Goal: Task Accomplishment & Management: Use online tool/utility

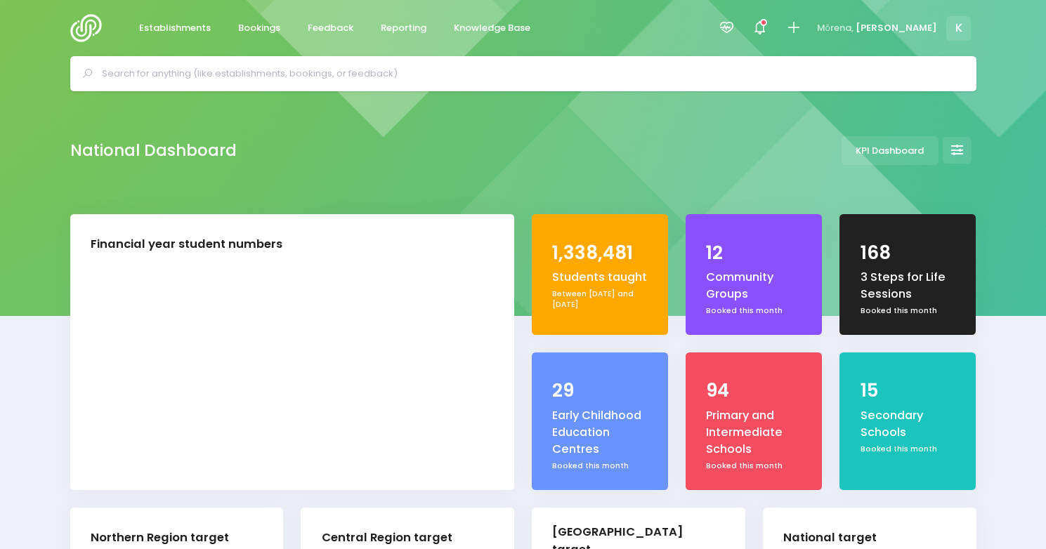
select select "5"
click at [273, 75] on input "text" at bounding box center [529, 73] width 855 height 21
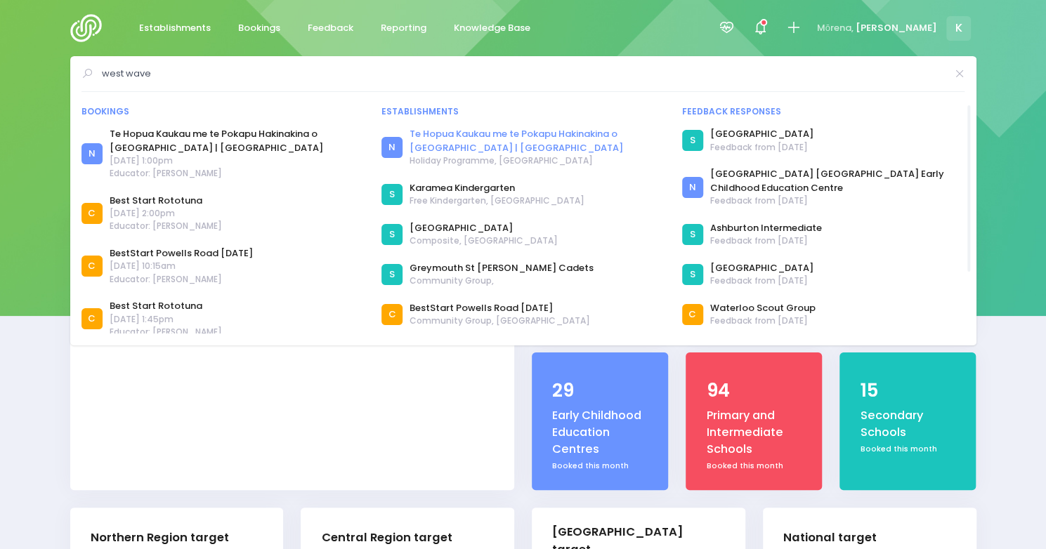
type input "west wave"
click at [525, 138] on link "Te Hopua Kaukau me te Pokapu Hakinakina o West Wave | West Wave Pool and Leisur…" at bounding box center [537, 140] width 255 height 27
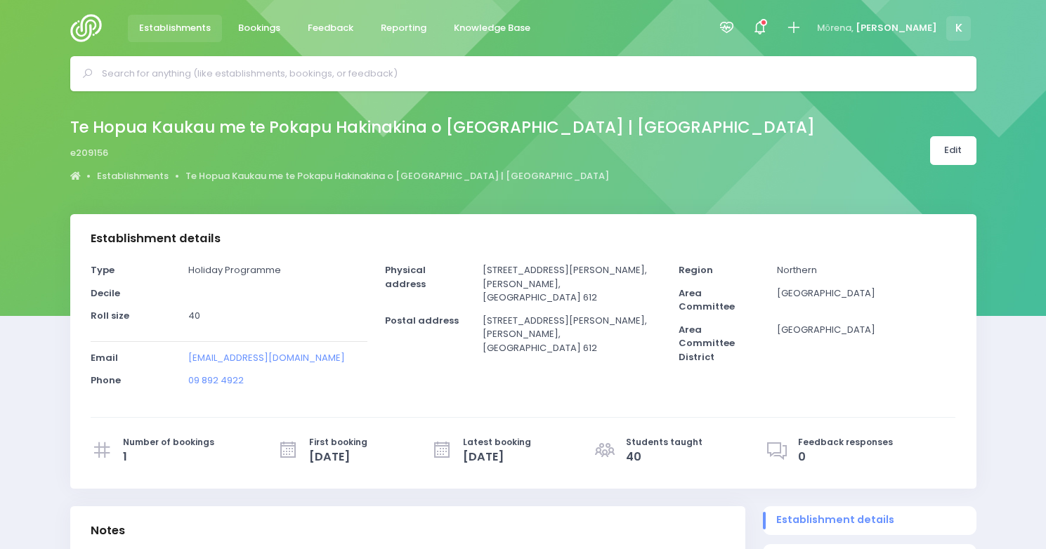
select select "5"
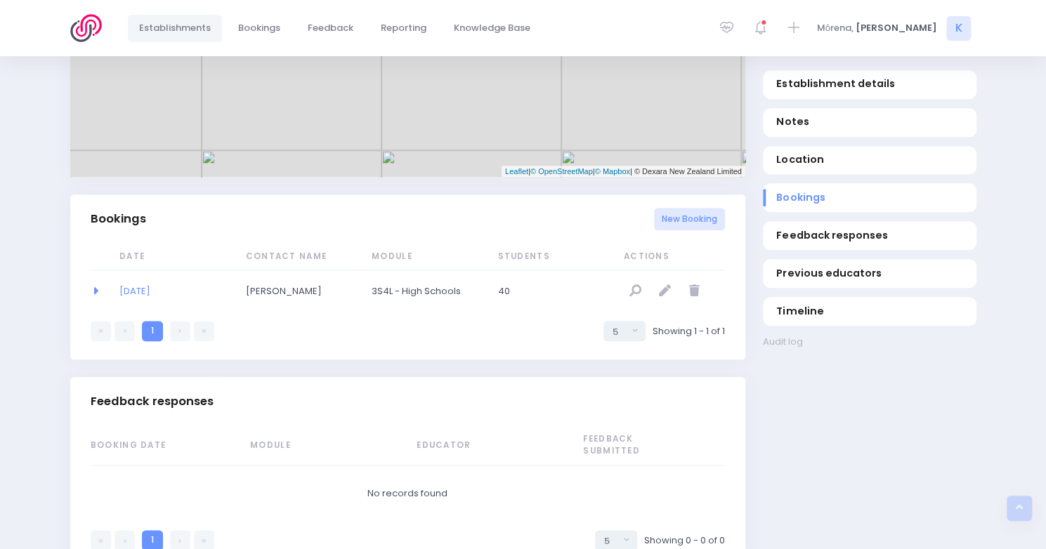
scroll to position [759, 0]
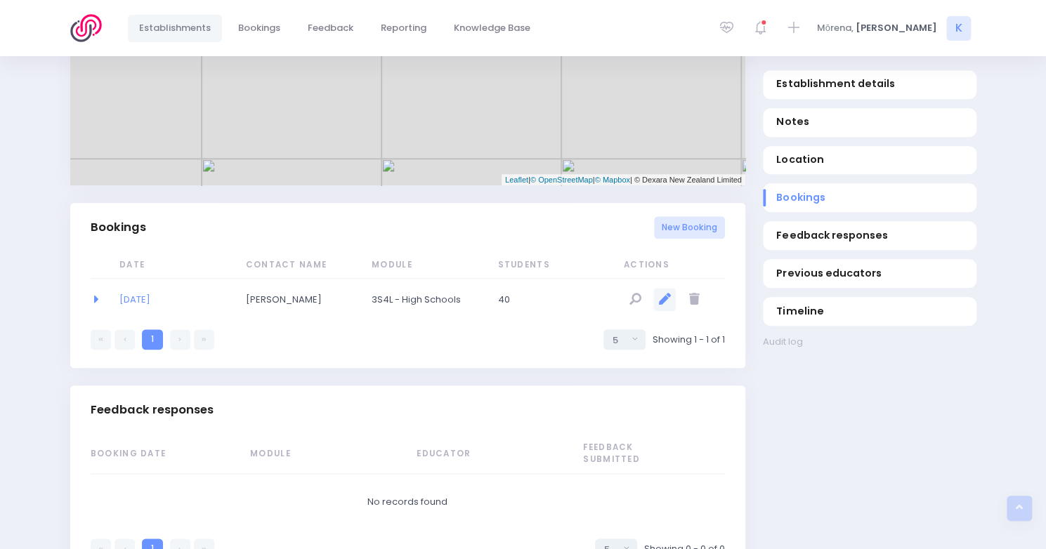
click at [666, 294] on icon "null" at bounding box center [665, 300] width 12 height 12
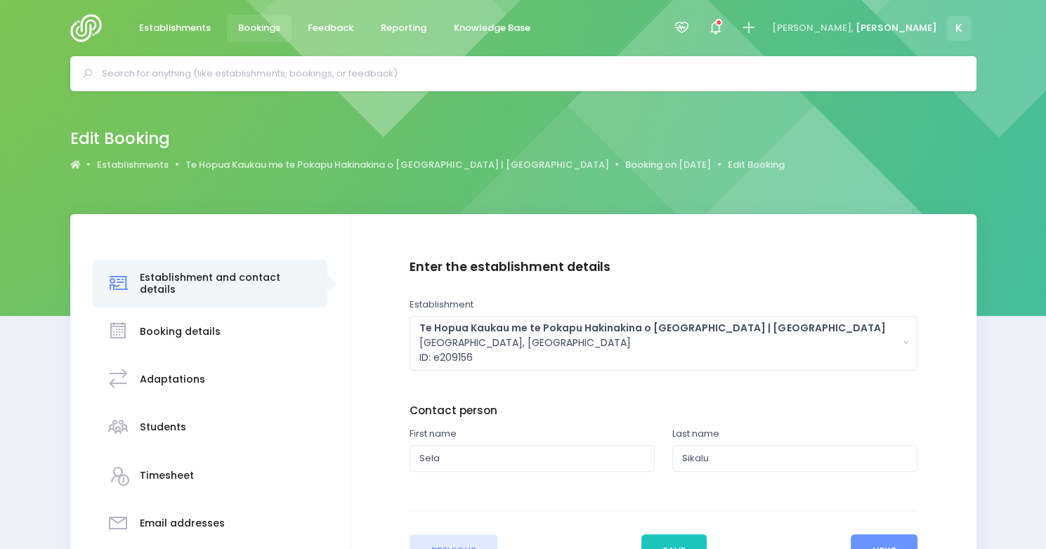
scroll to position [203, 0]
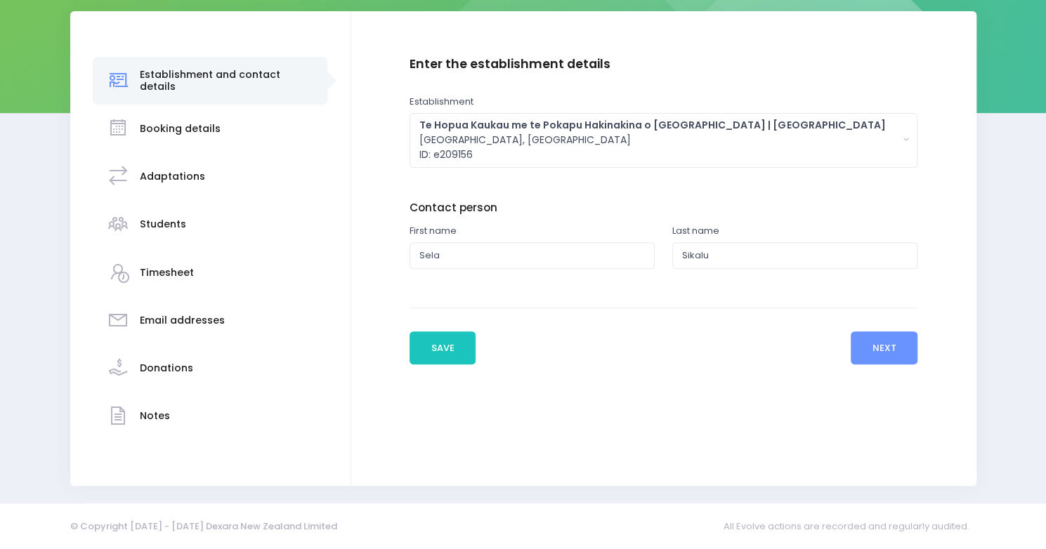
click at [167, 222] on h3 "Students" at bounding box center [163, 224] width 46 height 12
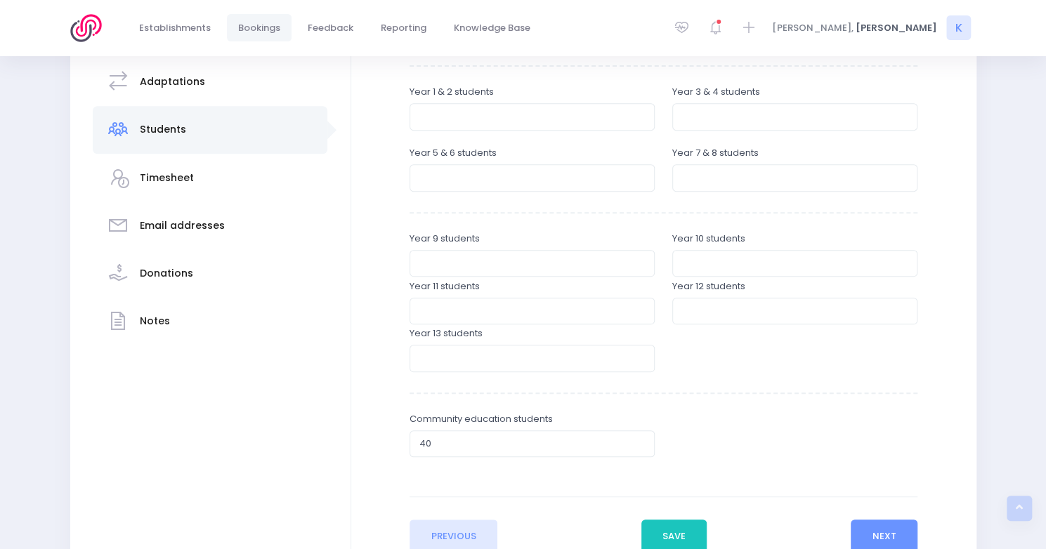
scroll to position [321, 0]
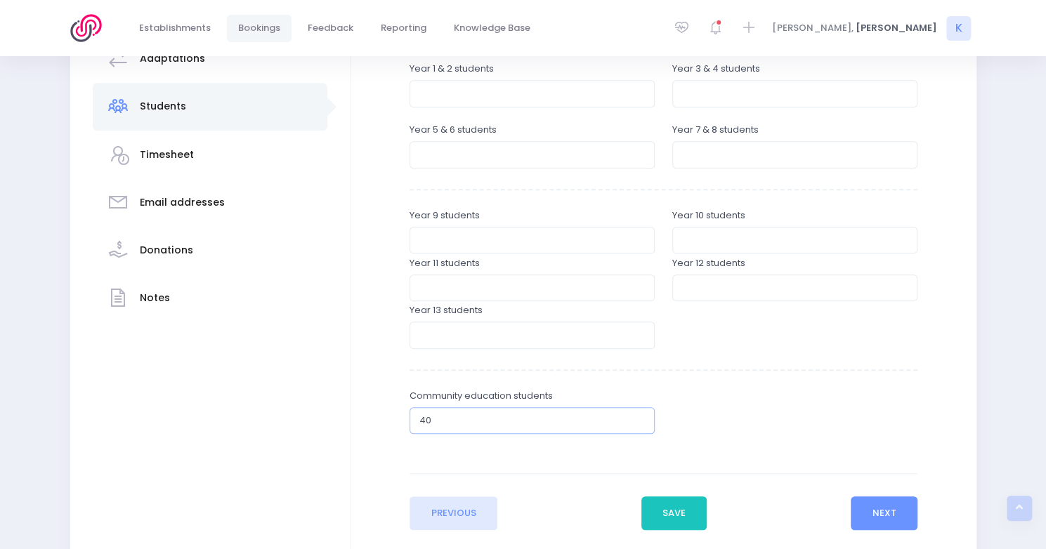
click at [514, 416] on input "40" at bounding box center [532, 420] width 245 height 27
type input "4"
type input "102"
click at [689, 511] on button "Save" at bounding box center [674, 514] width 66 height 34
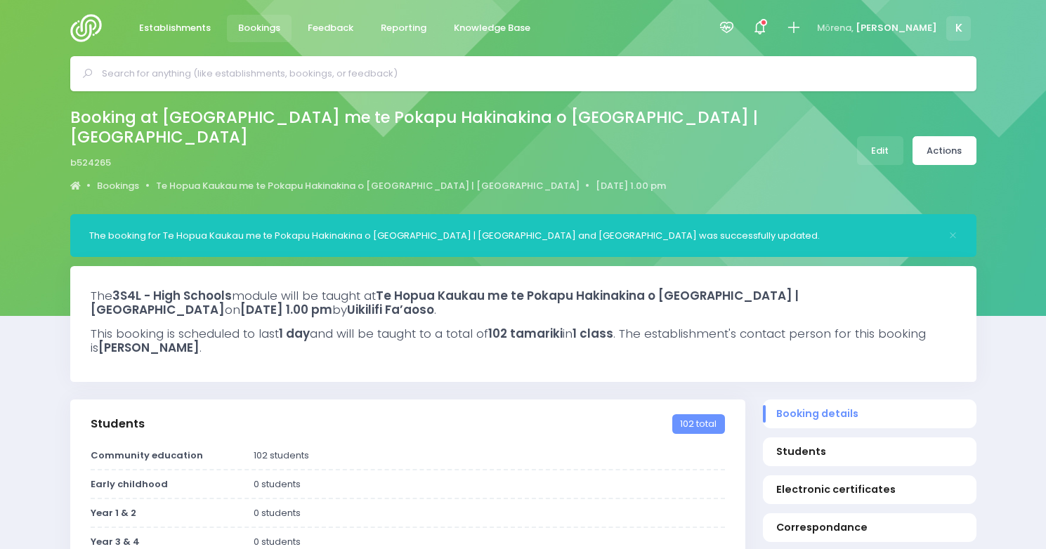
select select "5"
click at [161, 39] on link "Establishments" at bounding box center [175, 28] width 95 height 27
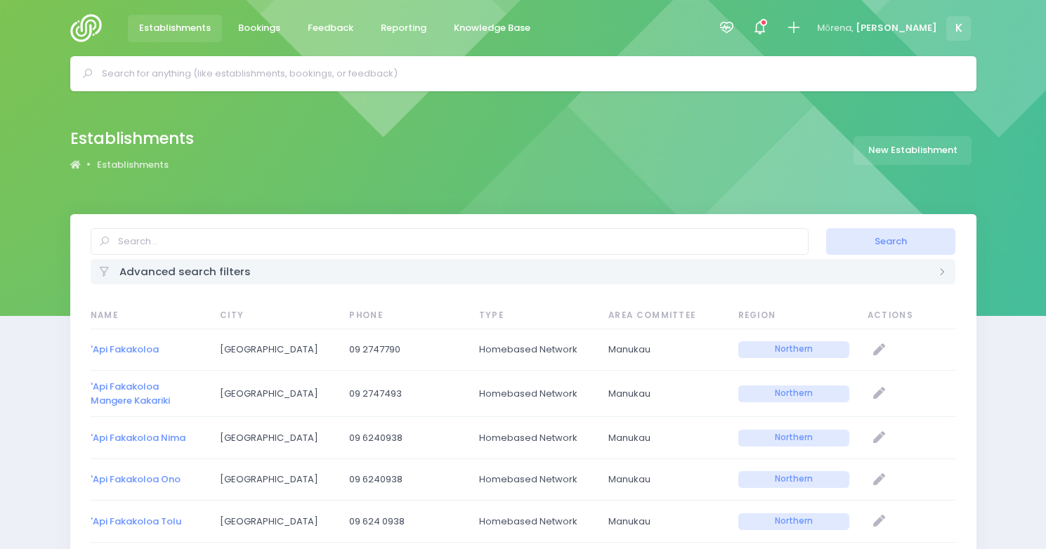
select select "20"
click at [854, 32] on span "Mōrena," at bounding box center [835, 28] width 37 height 14
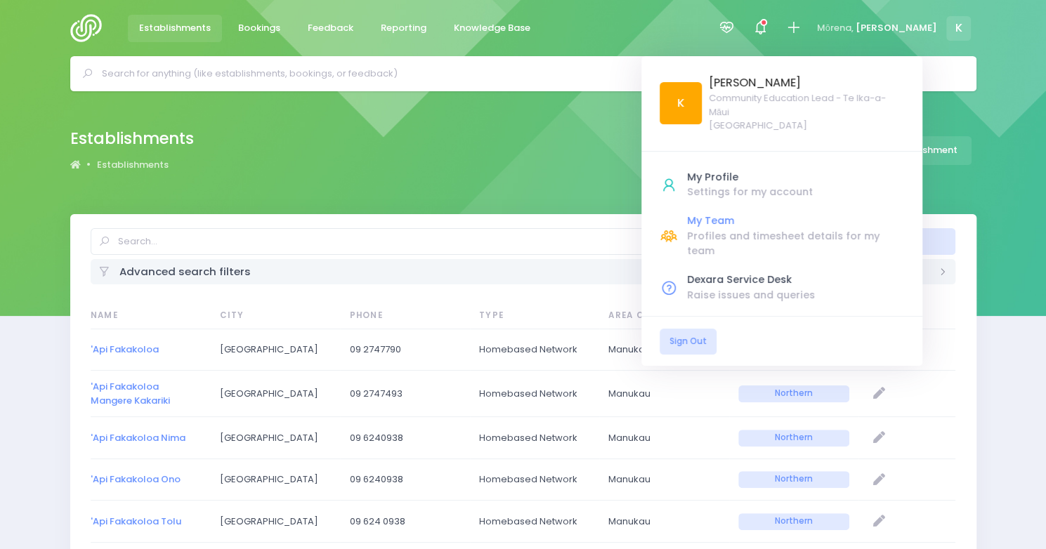
click at [773, 232] on div "Profiles and timesheet details for my team" at bounding box center [795, 244] width 217 height 30
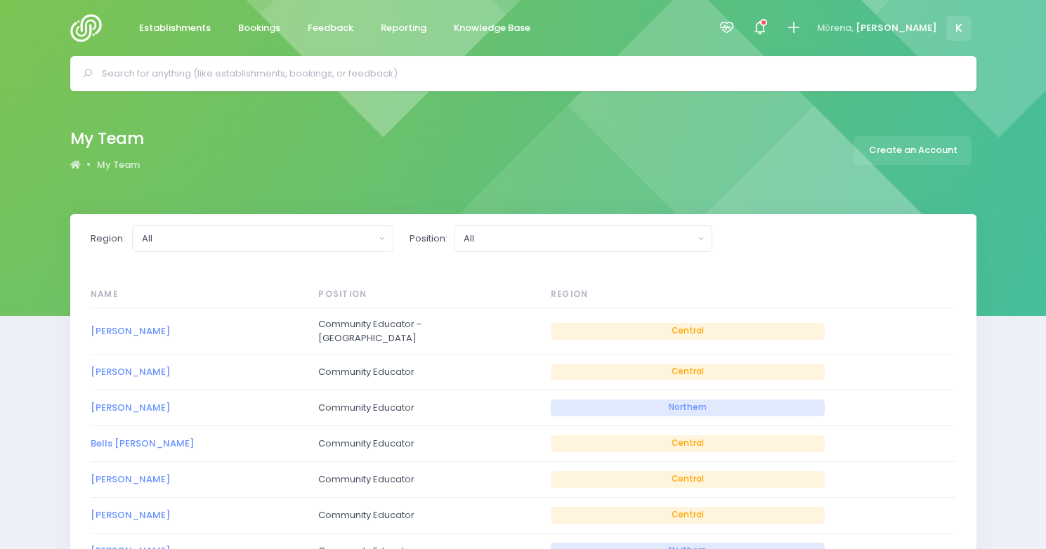
select select "20"
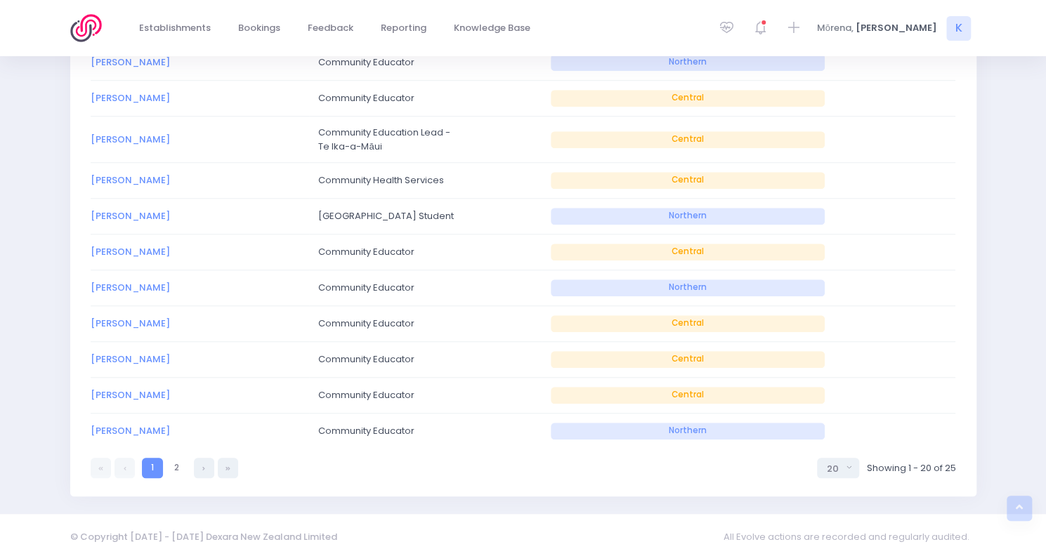
scroll to position [602, 0]
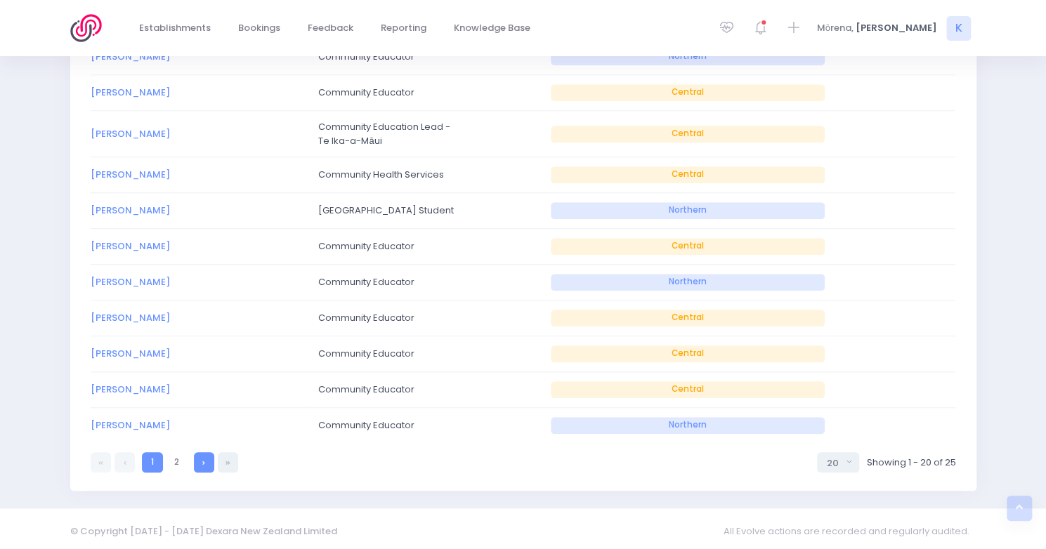
click at [199, 452] on link at bounding box center [204, 462] width 20 height 20
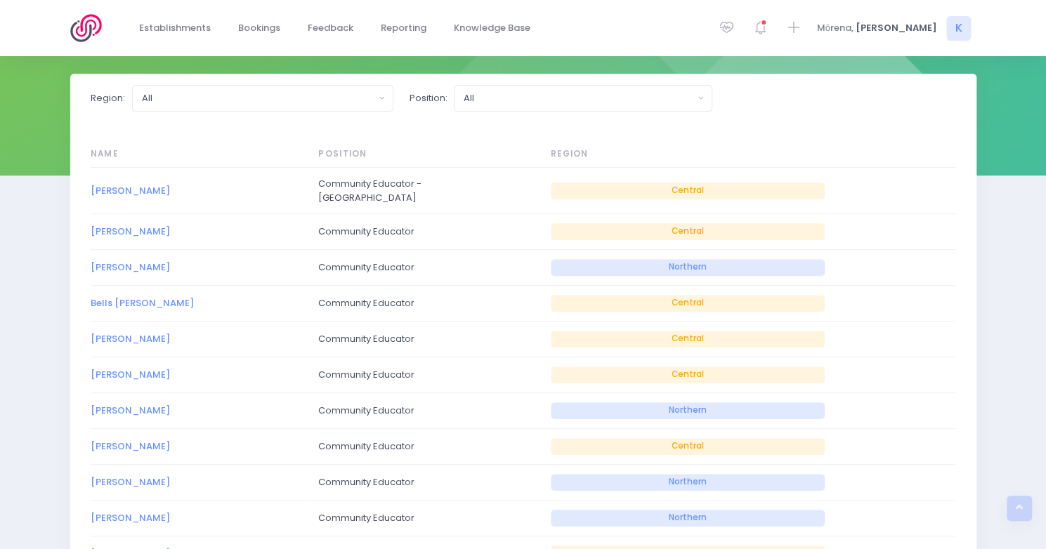
select select "20"
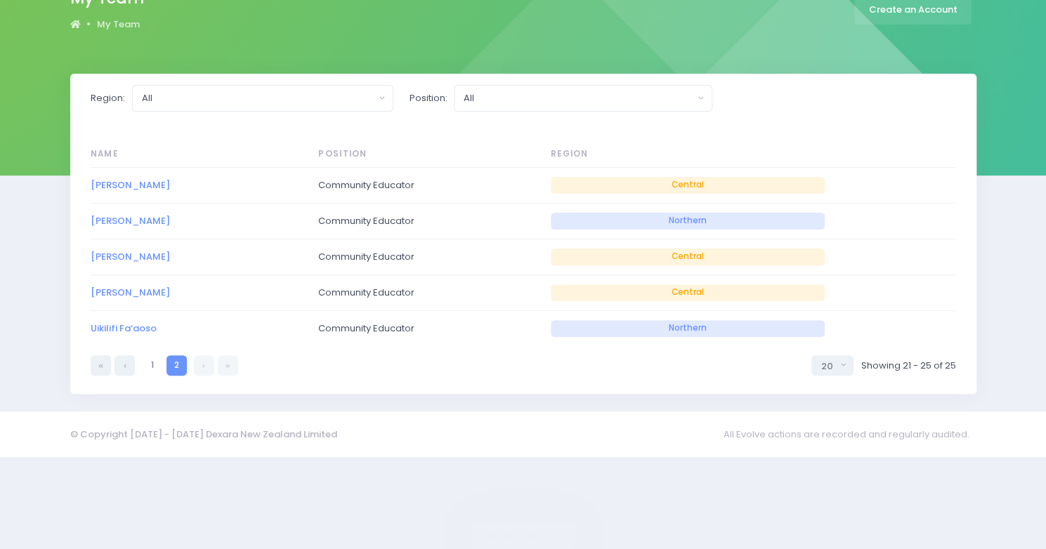
scroll to position [47, 0]
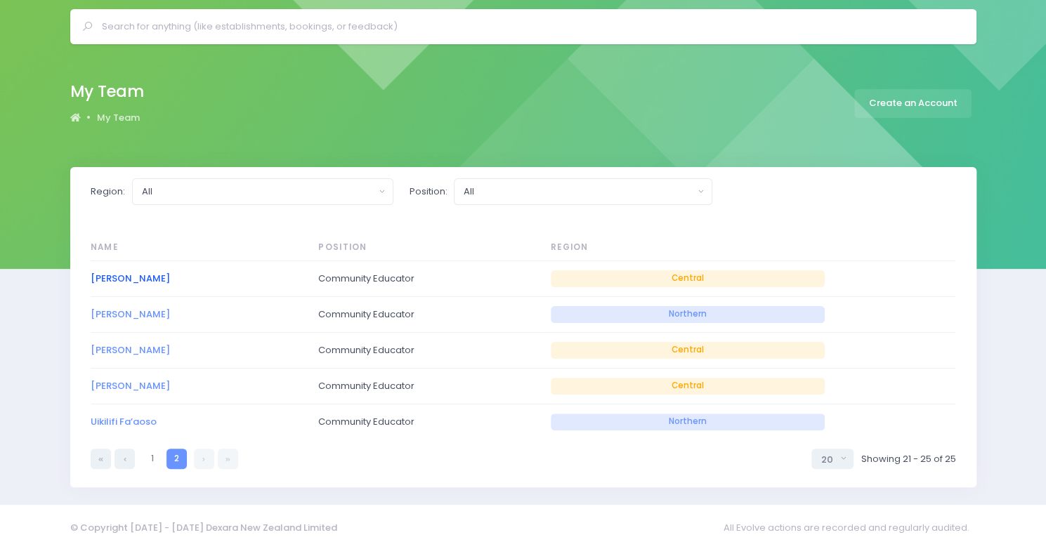
click at [135, 275] on link "Sarah Rogers" at bounding box center [130, 278] width 79 height 13
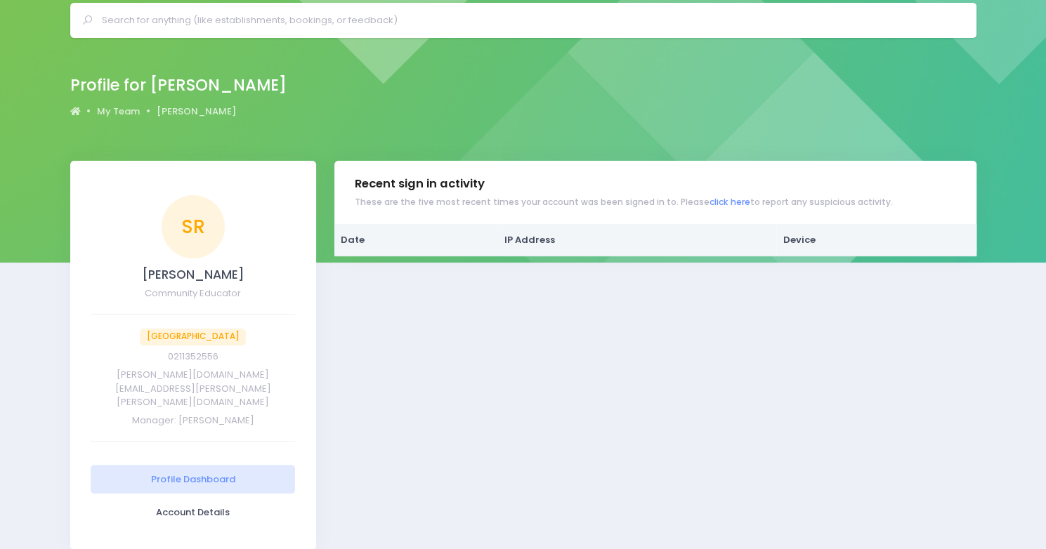
scroll to position [89, 0]
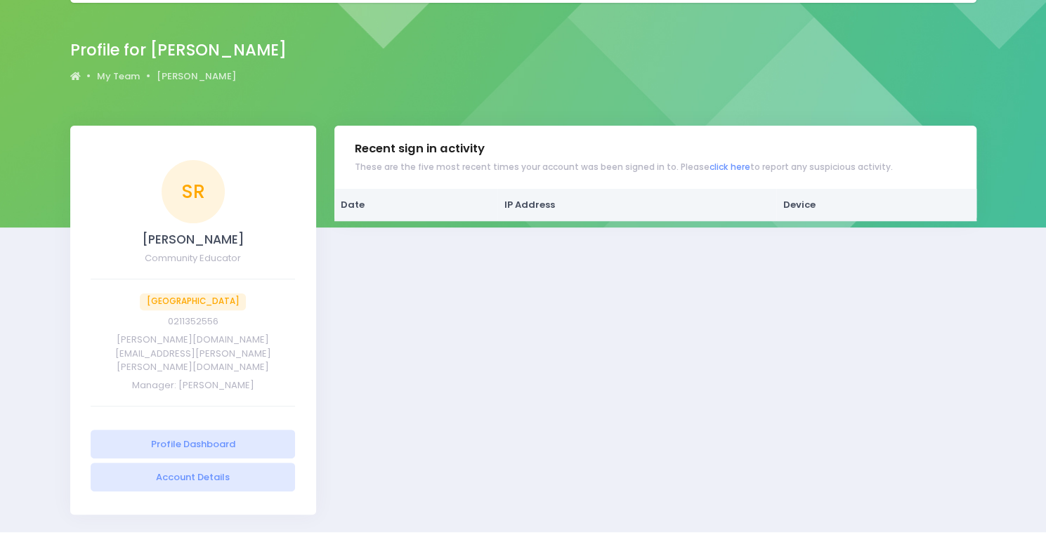
click at [164, 463] on link "Account Details" at bounding box center [193, 477] width 205 height 29
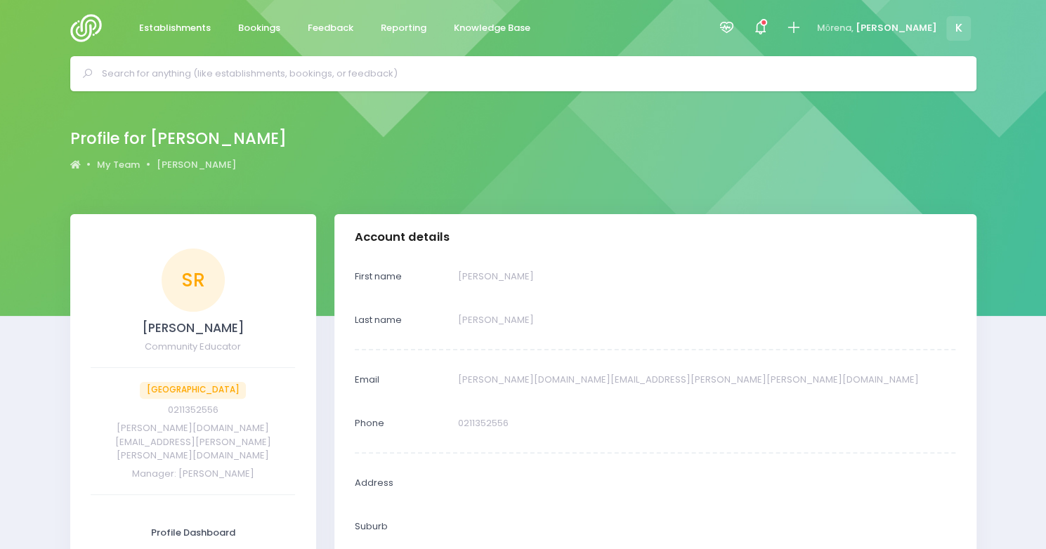
click at [474, 327] on p "[PERSON_NAME]" at bounding box center [707, 319] width 498 height 27
click at [471, 322] on p "[PERSON_NAME]" at bounding box center [707, 319] width 498 height 27
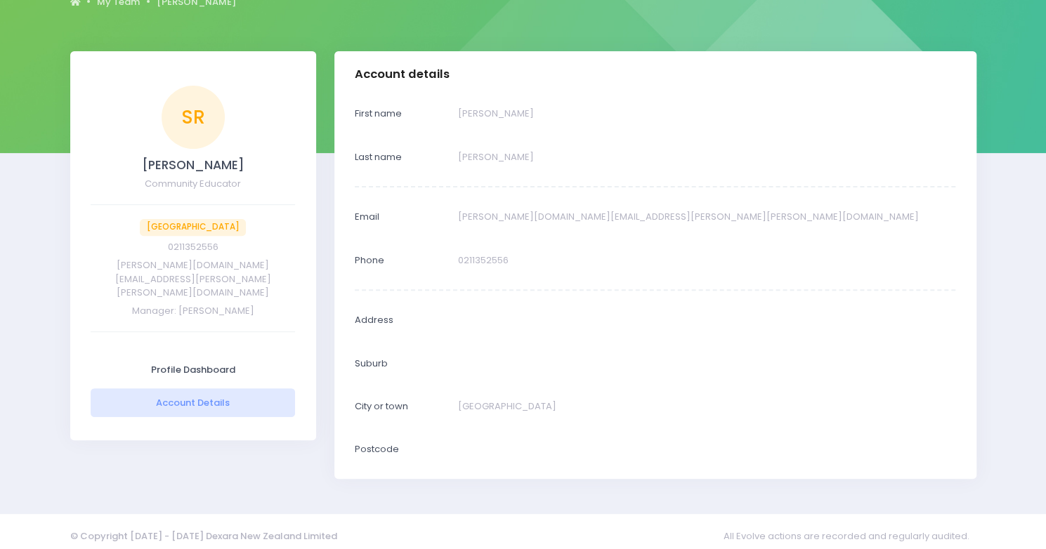
scroll to position [173, 0]
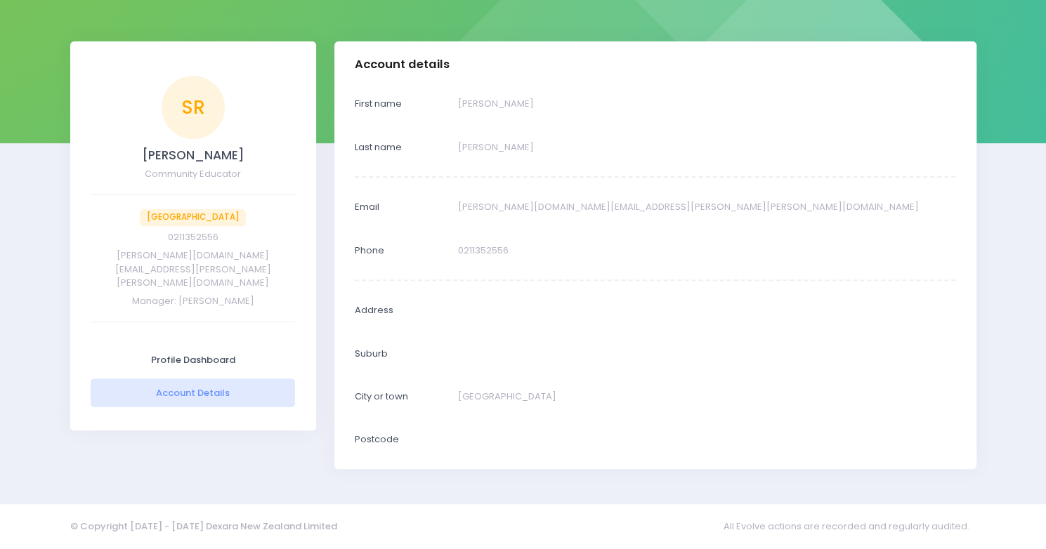
click at [496, 207] on p "[PERSON_NAME][DOMAIN_NAME][EMAIL_ADDRESS][PERSON_NAME][PERSON_NAME][DOMAIN_NAME]" at bounding box center [707, 207] width 498 height 27
click at [173, 254] on link "sarah.rogers@stjohn.org.nz" at bounding box center [193, 269] width 156 height 41
click at [172, 346] on link "Profile Dashboard" at bounding box center [193, 360] width 205 height 29
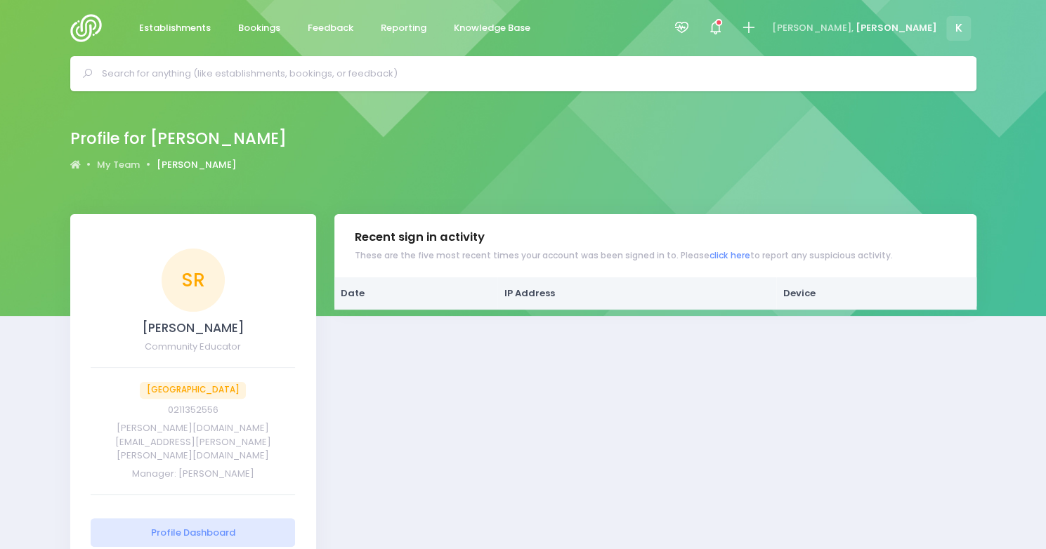
click at [185, 163] on link "[PERSON_NAME]" at bounding box center [196, 165] width 79 height 14
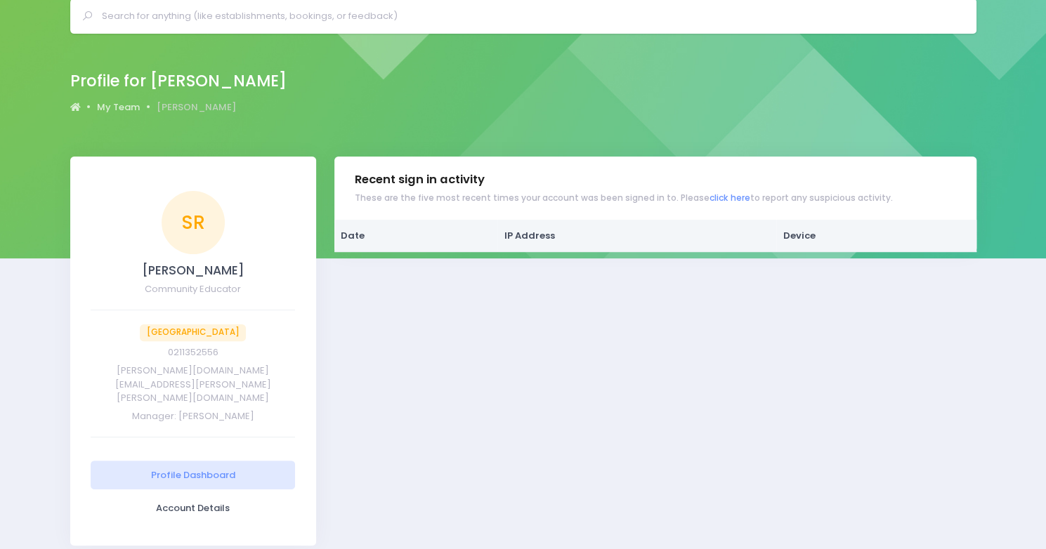
scroll to position [89, 0]
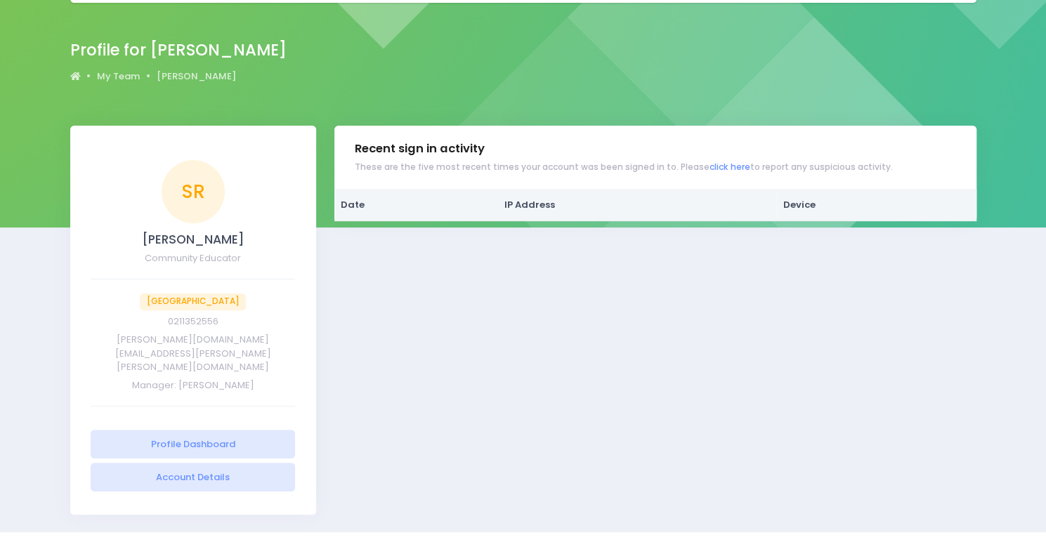
click at [204, 463] on link "Account Details" at bounding box center [193, 477] width 205 height 29
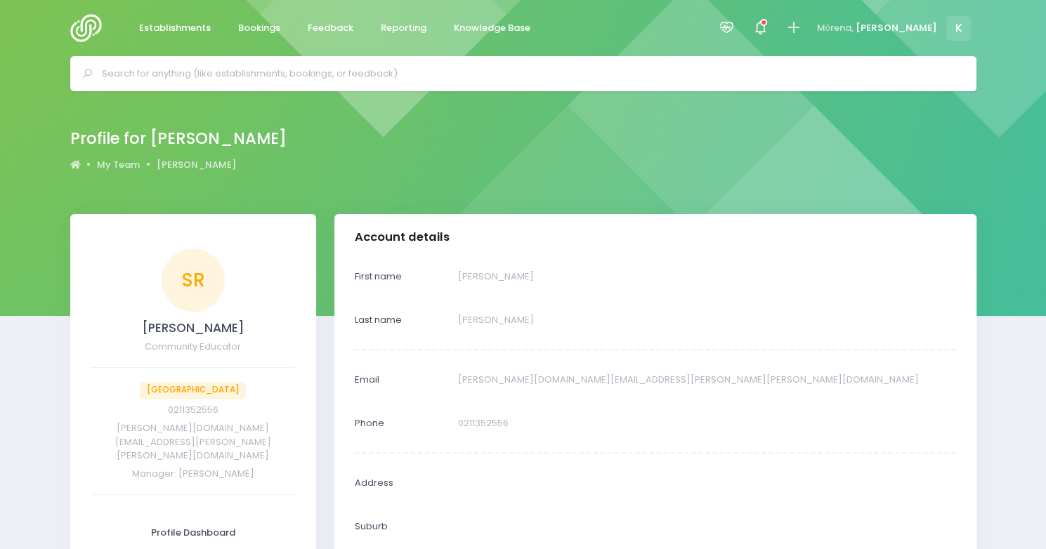
scroll to position [173, 0]
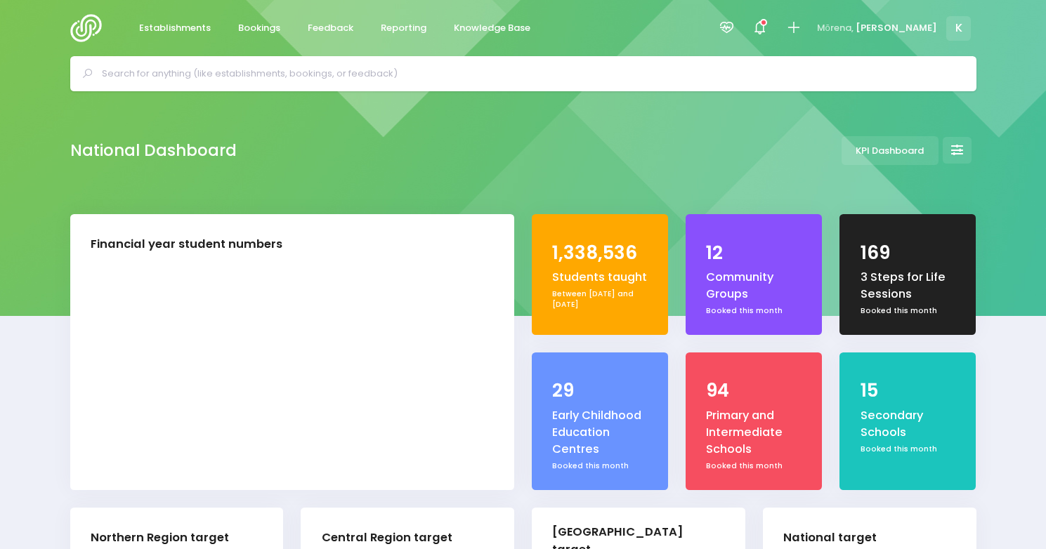
select select "5"
click at [254, 27] on span "Bookings" at bounding box center [259, 28] width 42 height 14
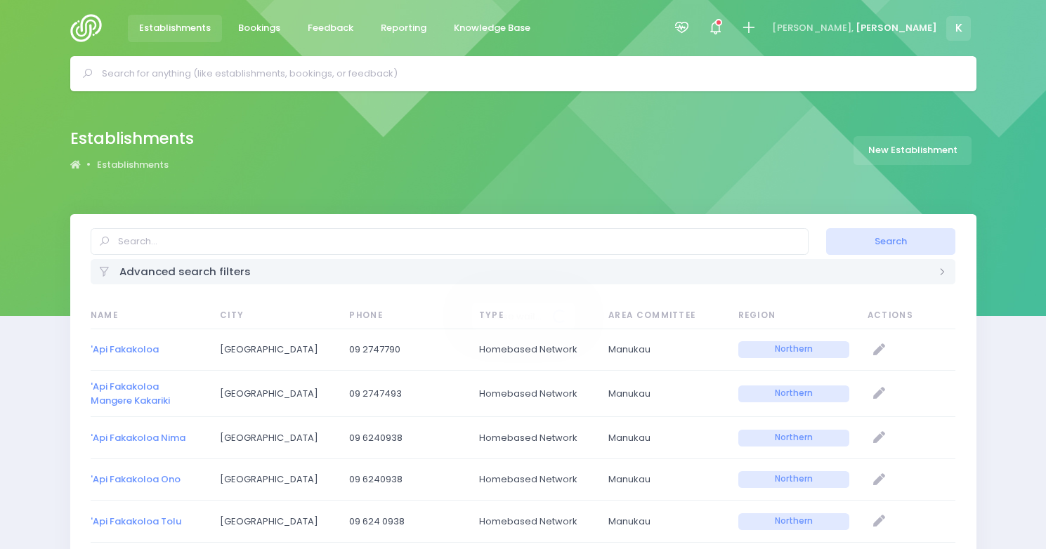
select select "20"
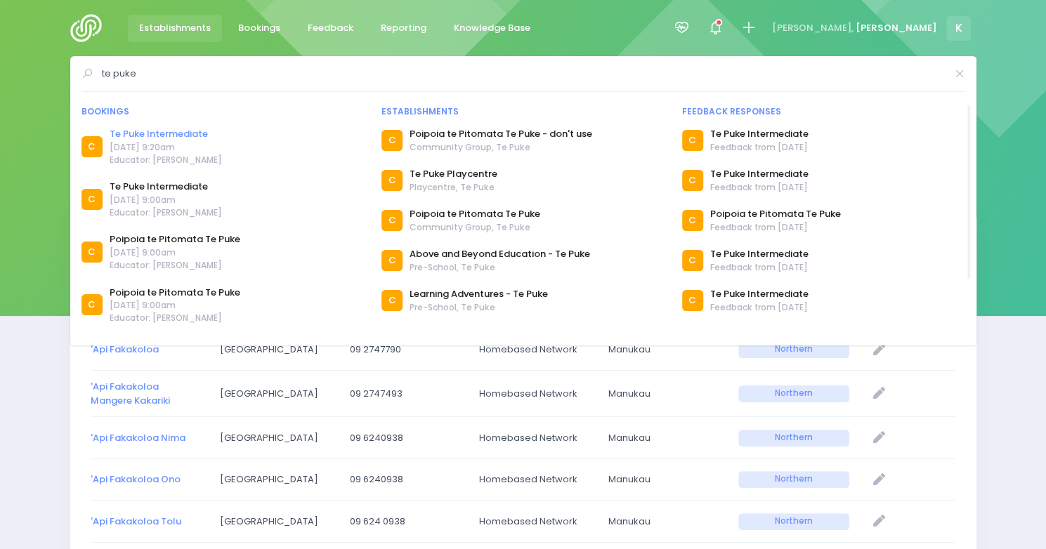
type input "te puke"
click at [195, 133] on link "Te Puke Intermediate" at bounding box center [166, 134] width 112 height 14
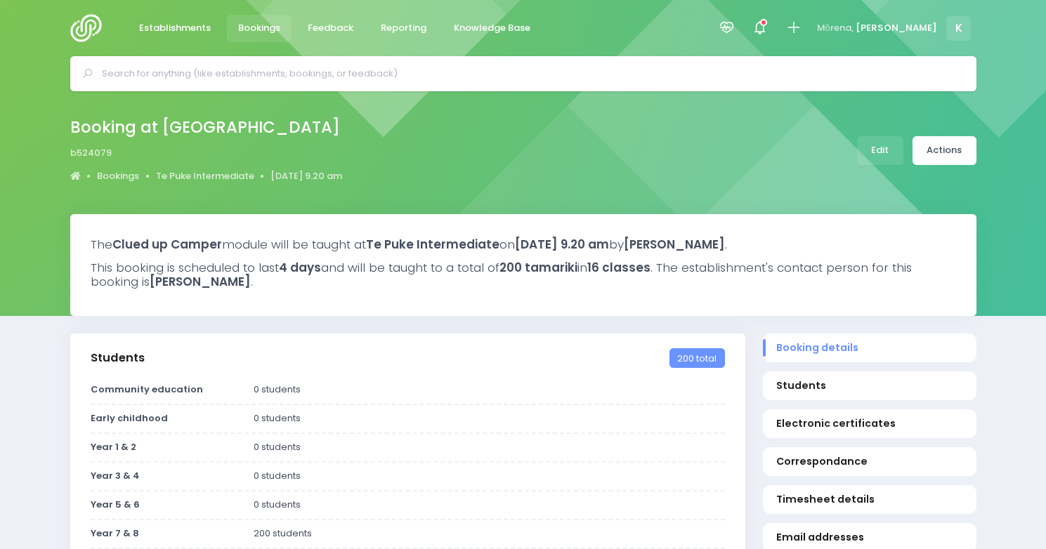
select select "5"
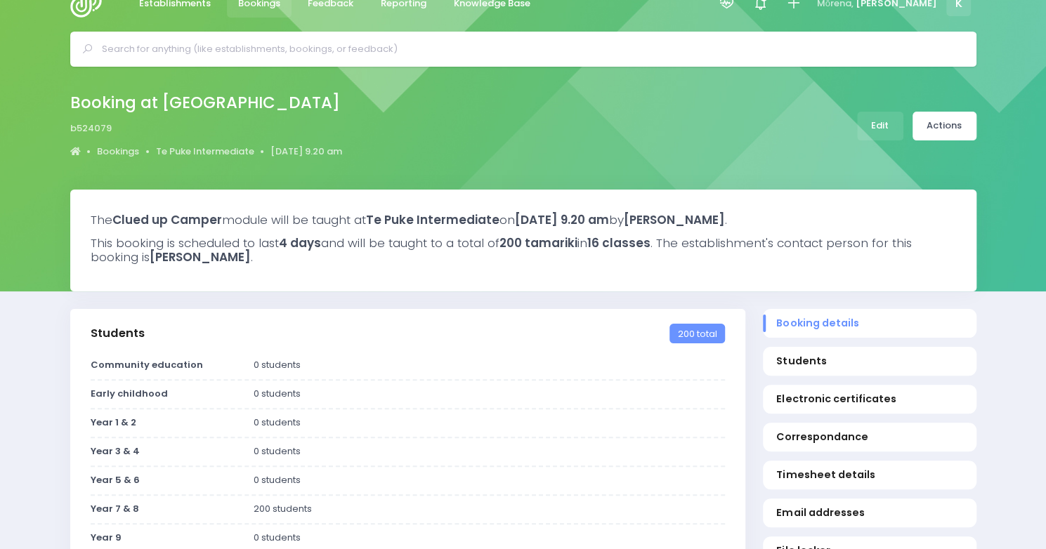
scroll to position [18, 0]
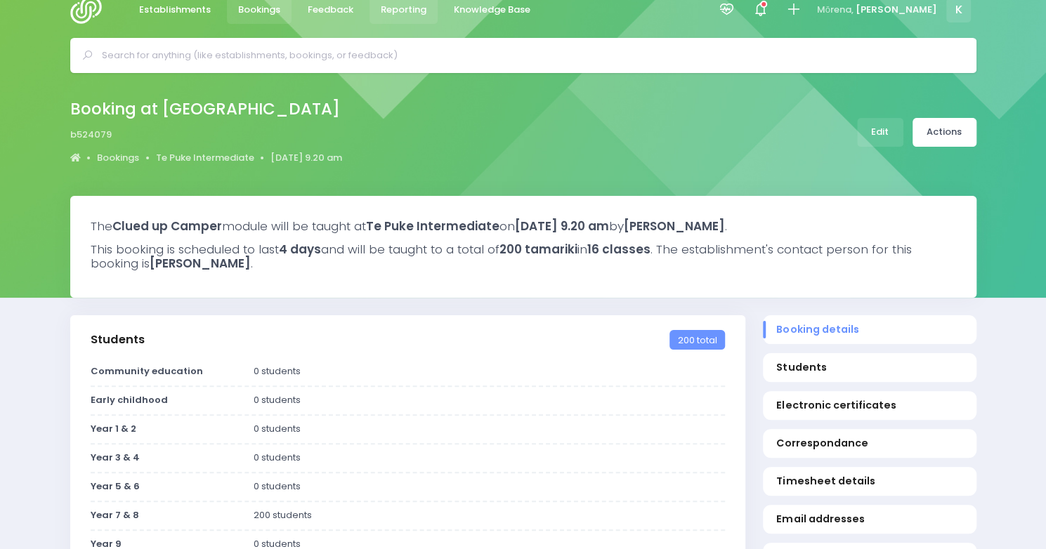
click at [401, 1] on link "Reporting" at bounding box center [404, 9] width 69 height 27
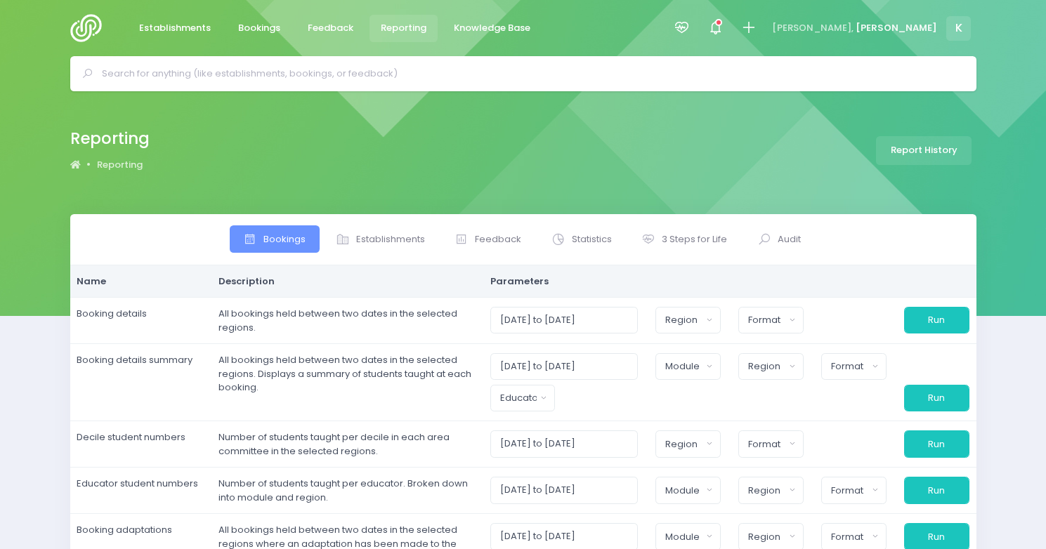
select select
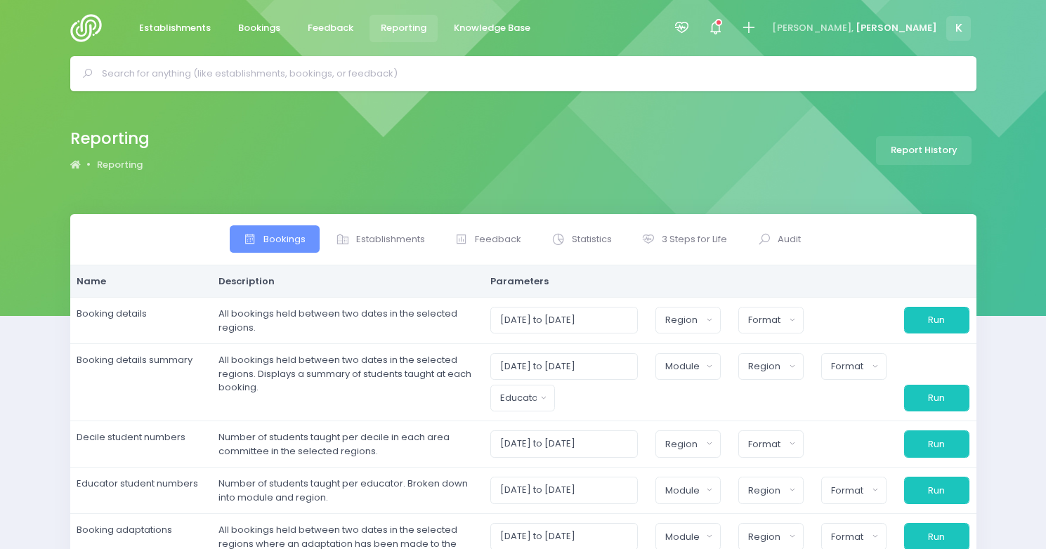
select select
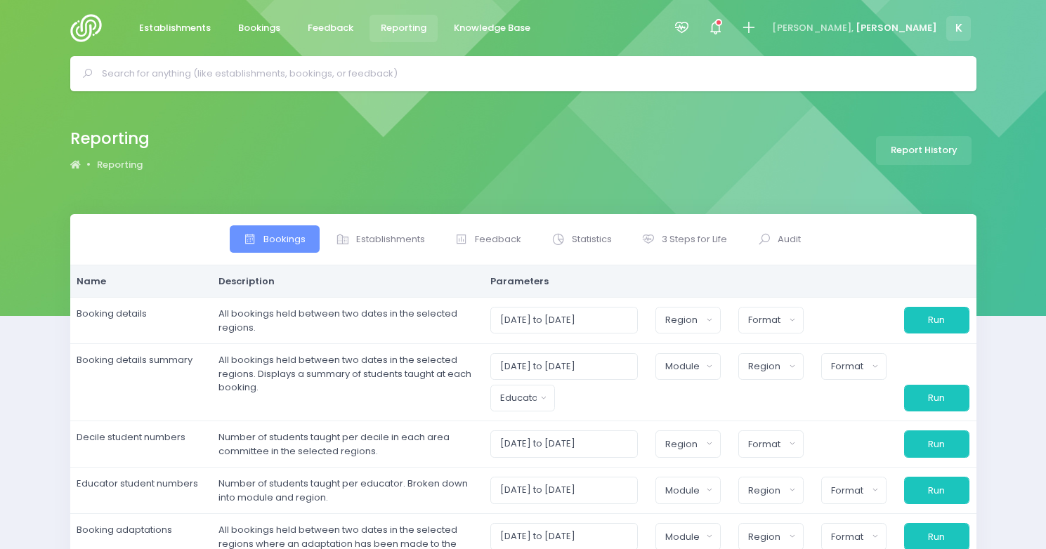
select select
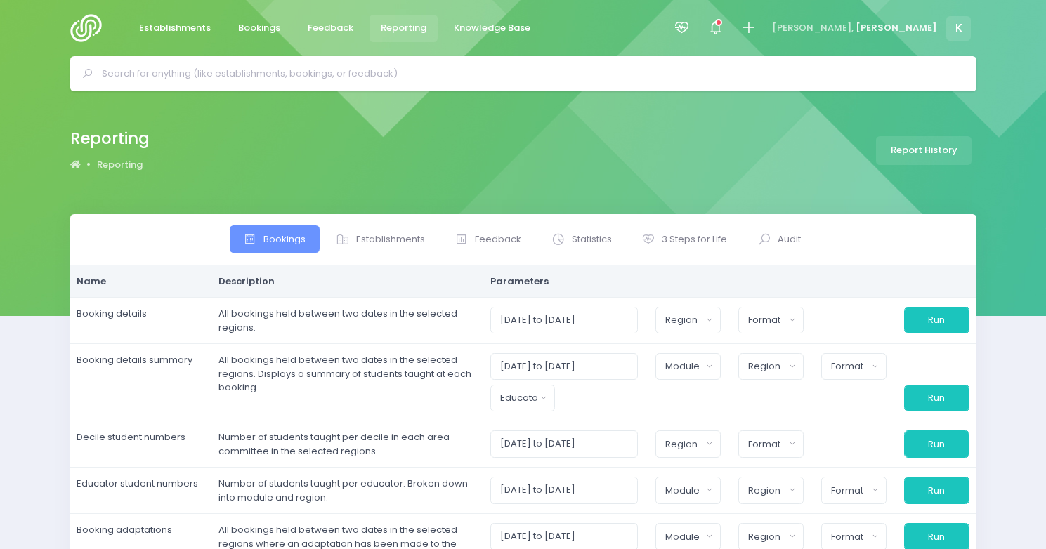
select select
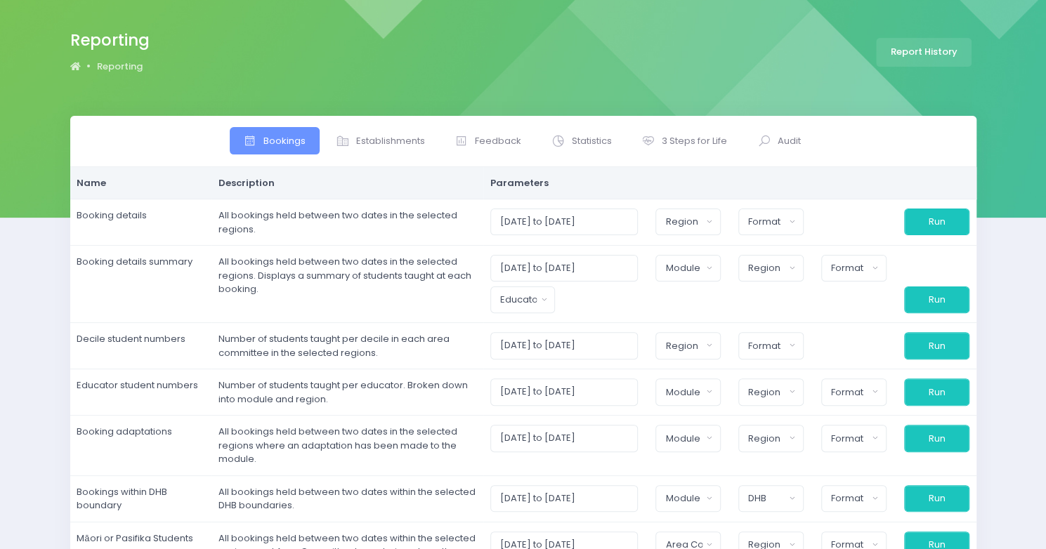
scroll to position [100, 0]
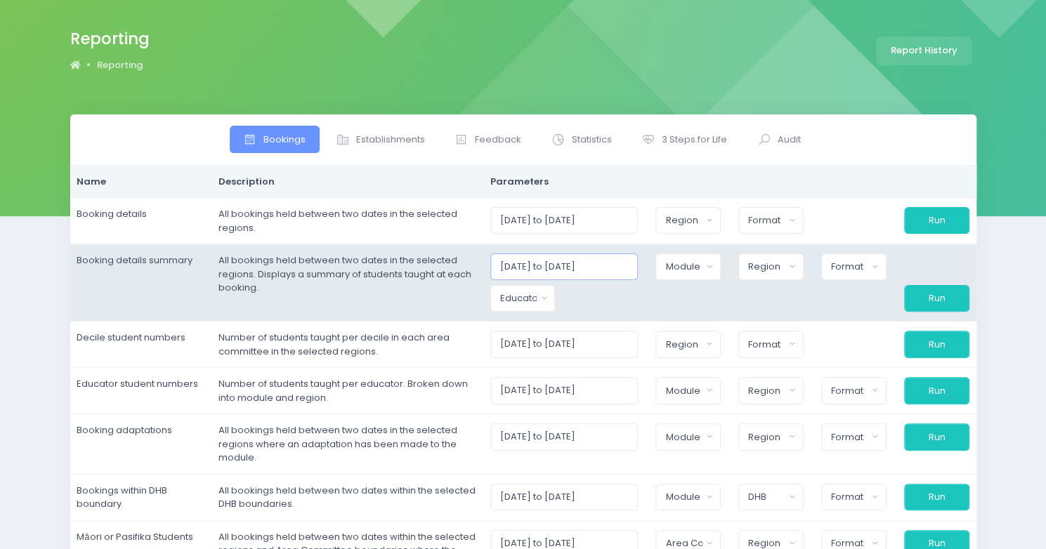
click at [558, 267] on input "[DATE] to [DATE]" at bounding box center [564, 267] width 148 height 27
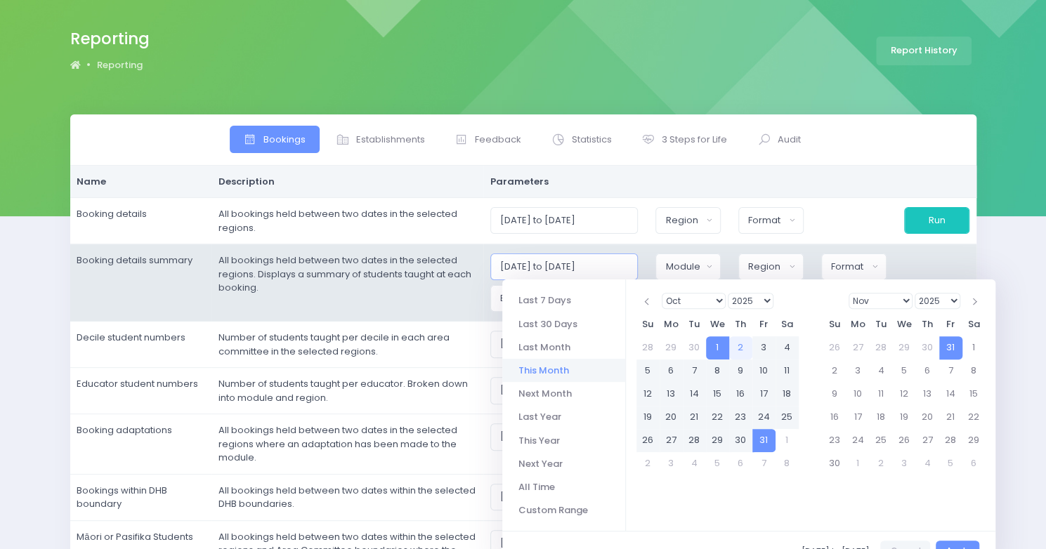
click at [555, 264] on input "[DATE] to [DATE]" at bounding box center [564, 267] width 148 height 27
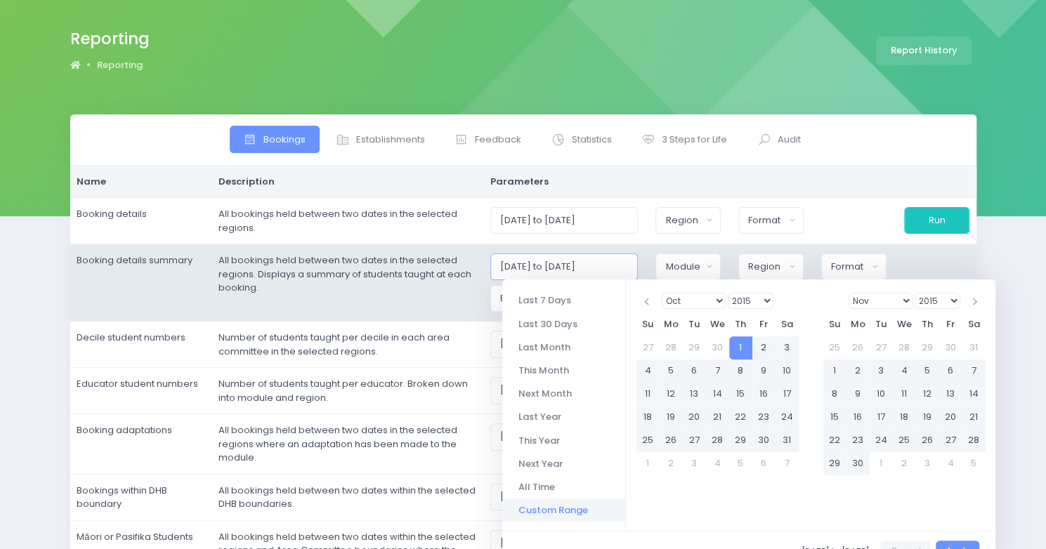
type input "[DATE] to [DATE]"
click at [647, 259] on div "[DATE] to [DATE]" at bounding box center [564, 267] width 166 height 27
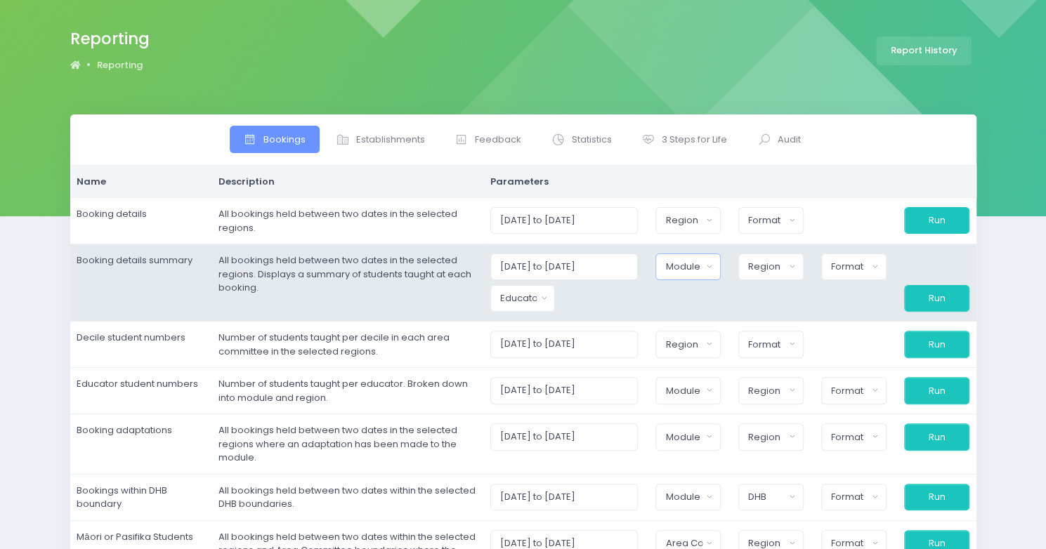
click at [714, 269] on button "Module" at bounding box center [687, 267] width 65 height 27
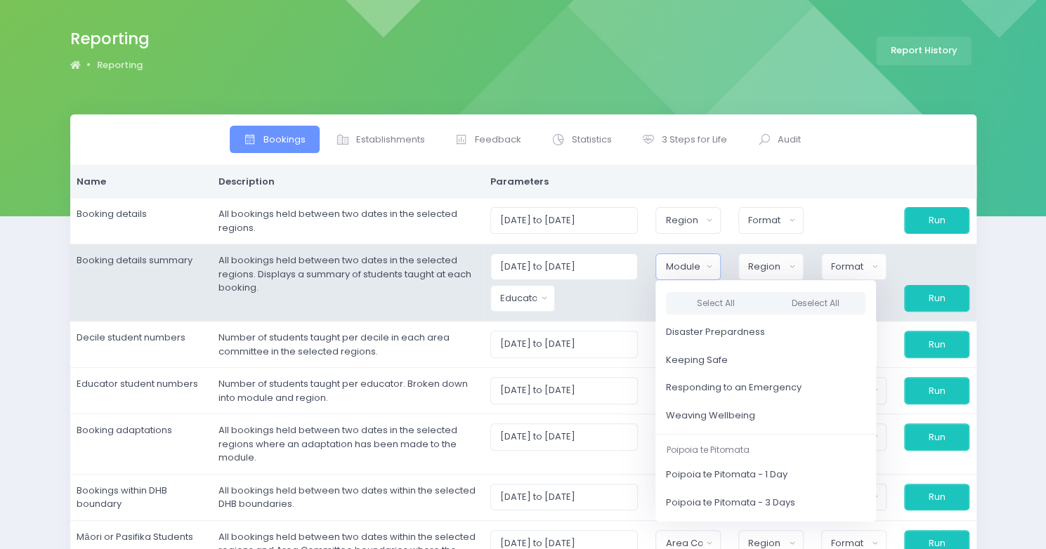
scroll to position [136, 0]
click at [729, 418] on span "Weaving Wellbeing" at bounding box center [710, 417] width 89 height 14
select select "Weaving Wellbeing"
click at [708, 413] on span "Weaving Wellbeing" at bounding box center [710, 417] width 89 height 14
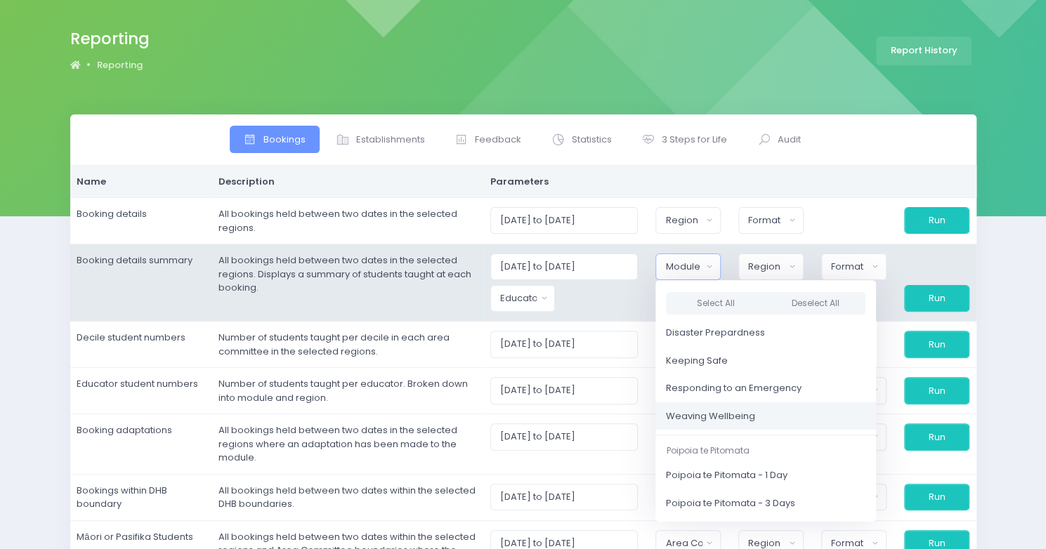
click at [704, 415] on span "Weaving Wellbeing" at bounding box center [710, 417] width 89 height 14
select select "Weaving Wellbeing"
click at [784, 268] on div "Region" at bounding box center [766, 267] width 37 height 14
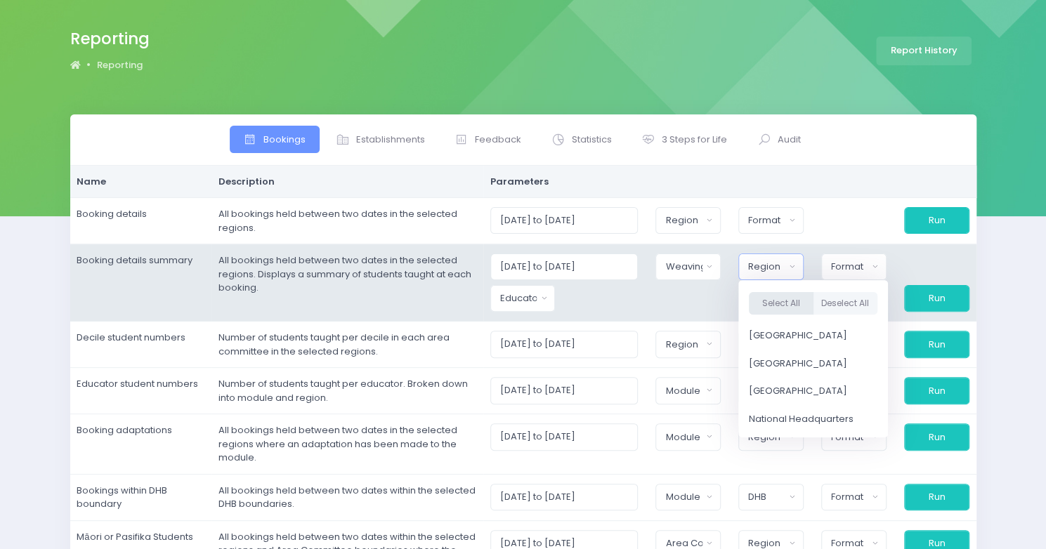
click at [787, 297] on button "Select All" at bounding box center [781, 303] width 65 height 23
select select "Northern"
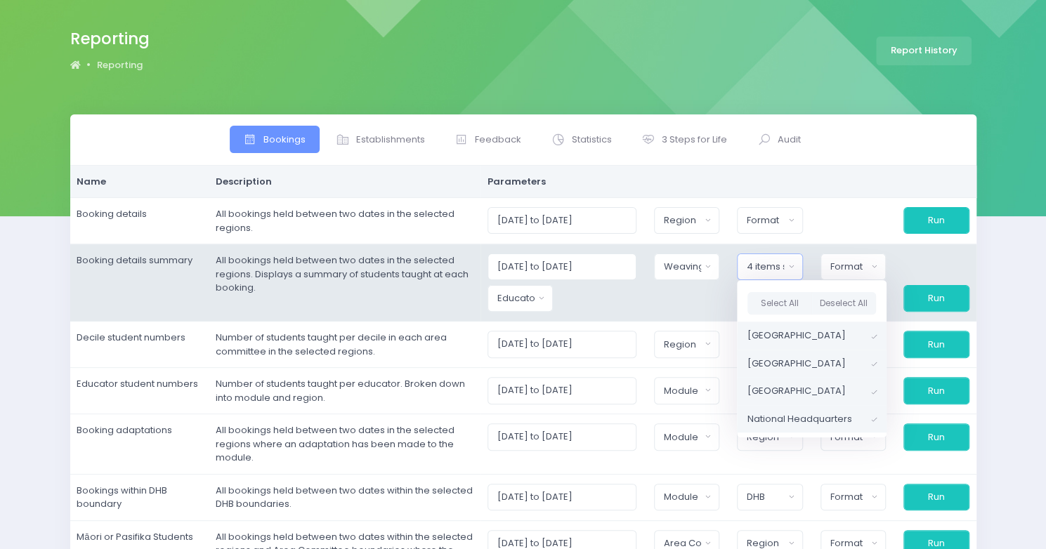
click at [790, 358] on span "[GEOGRAPHIC_DATA]" at bounding box center [797, 364] width 98 height 14
click at [847, 313] on button "Deselect All" at bounding box center [843, 303] width 65 height 23
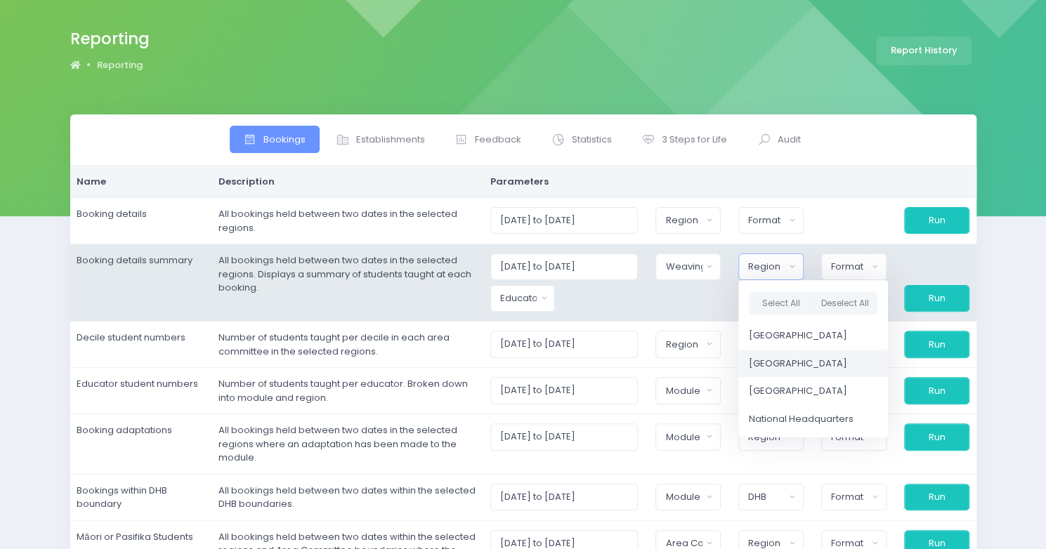
click at [805, 365] on span "[GEOGRAPHIC_DATA]" at bounding box center [798, 364] width 98 height 14
select select "Central"
click at [855, 263] on div "Format" at bounding box center [848, 267] width 38 height 14
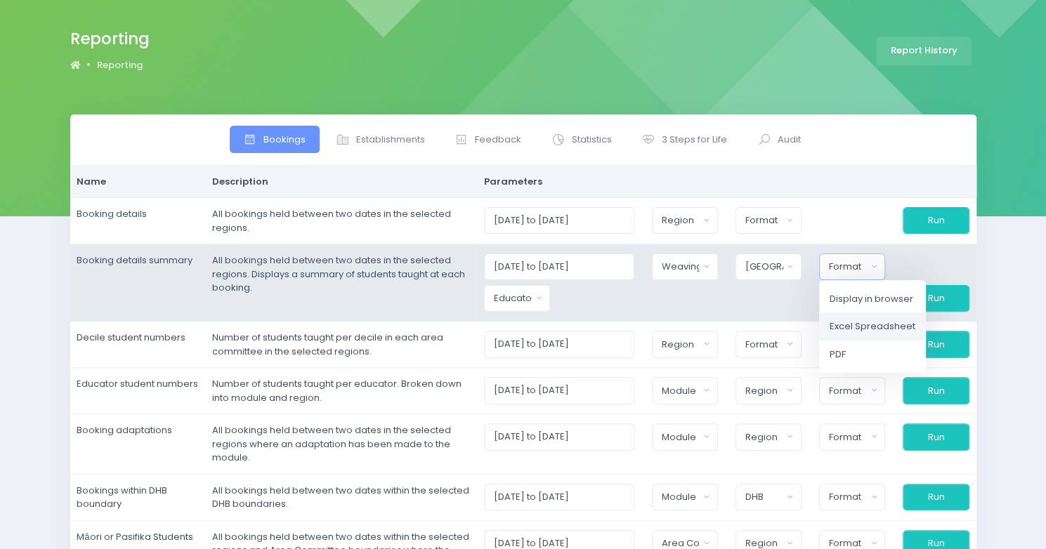
click at [842, 323] on span "Excel Spreadsheet" at bounding box center [873, 327] width 86 height 14
select select "excel"
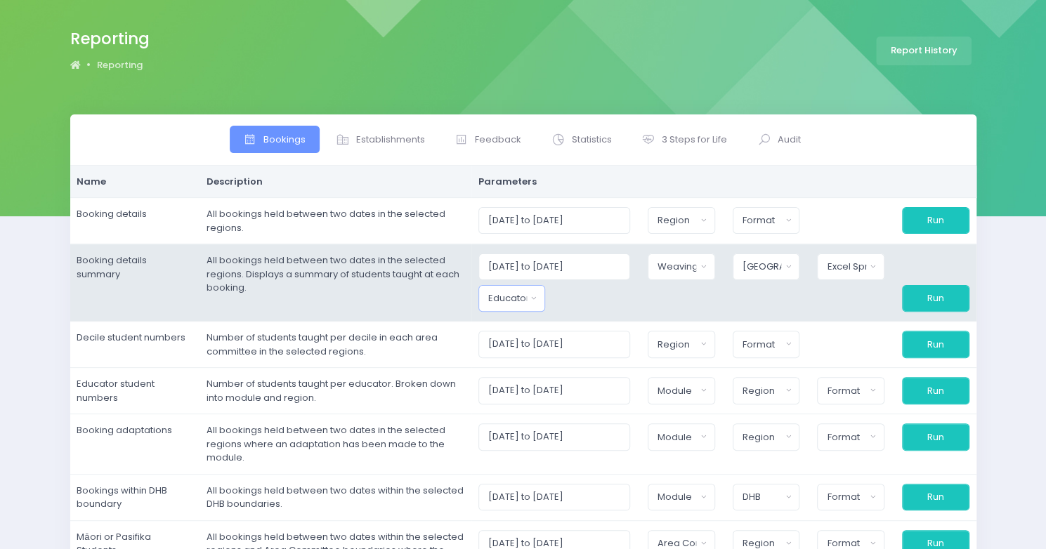
click at [527, 301] on div "Educator" at bounding box center [507, 299] width 39 height 14
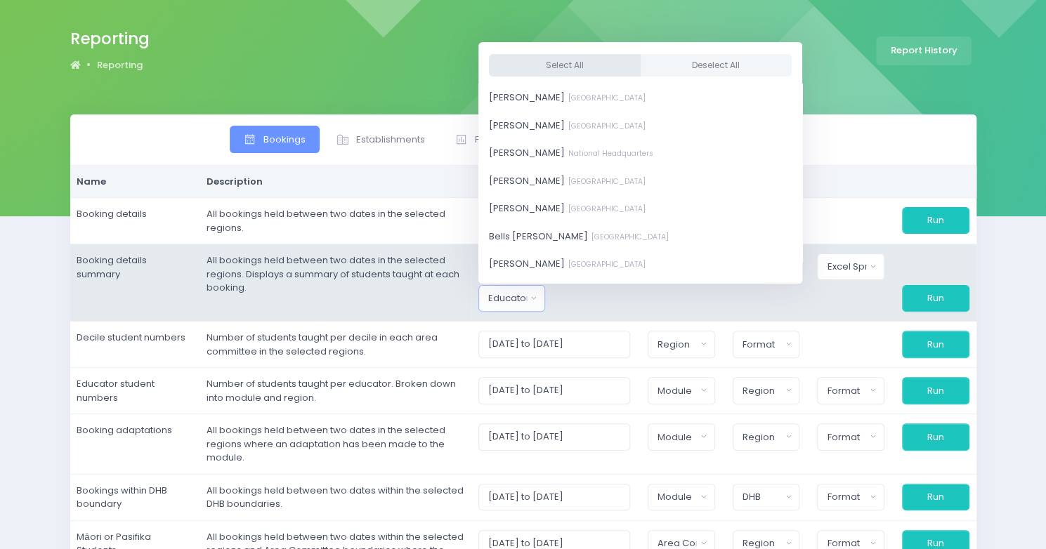
click at [573, 60] on button "Select All" at bounding box center [565, 64] width 152 height 23
select select "381987"
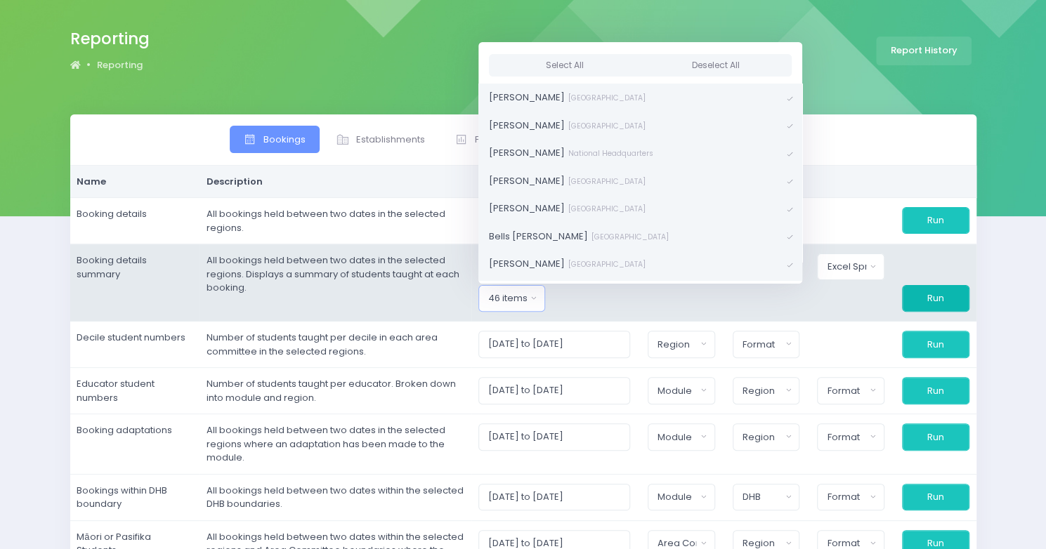
click at [915, 301] on button "Run" at bounding box center [935, 298] width 67 height 27
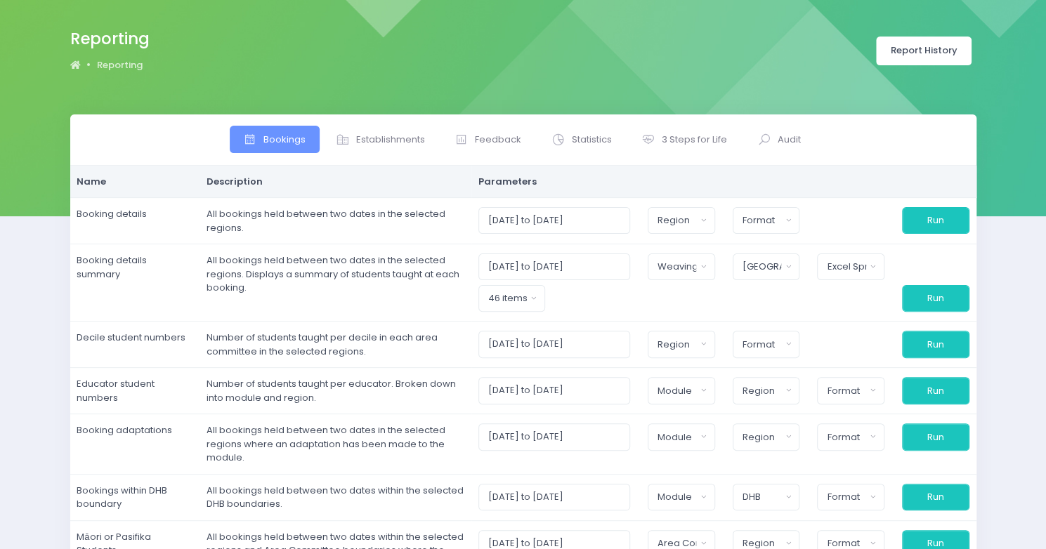
click at [898, 37] on link "Report History" at bounding box center [924, 51] width 96 height 29
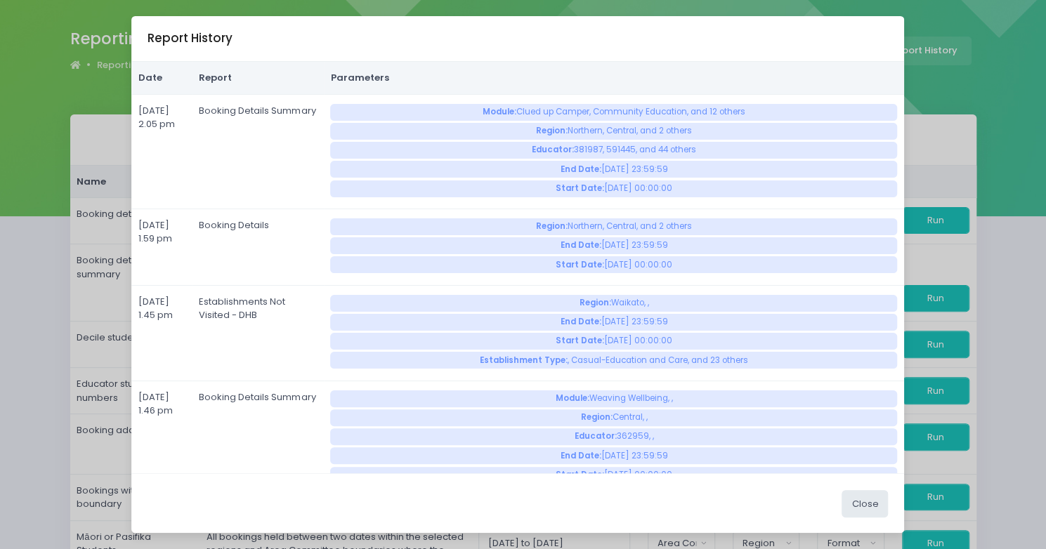
click at [965, 27] on div "Report History Date Report Parameters [DATE] 2.05 pm Booking Details Summary Mo…" at bounding box center [523, 274] width 1046 height 549
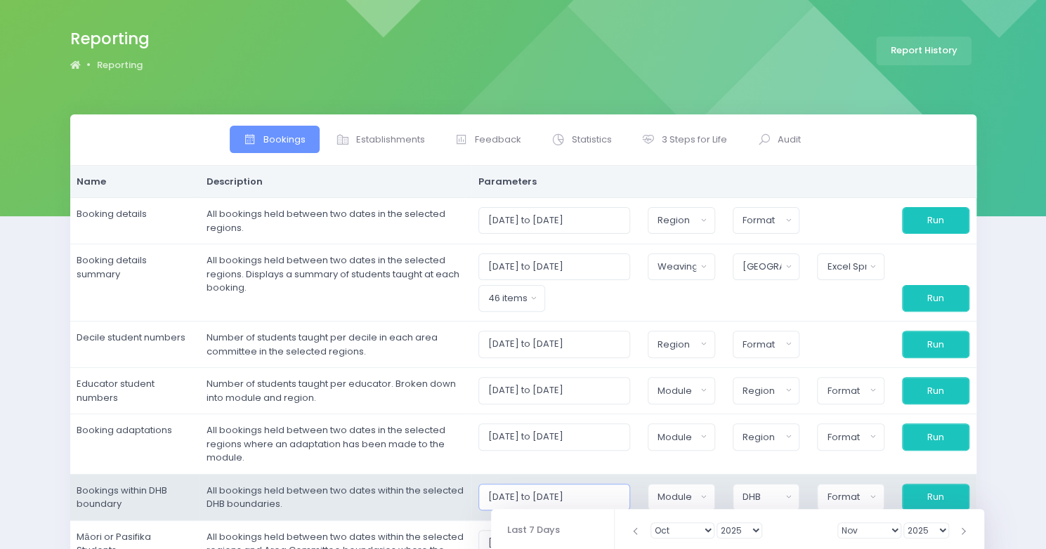
click at [542, 494] on input "[DATE] to [DATE]" at bounding box center [554, 497] width 152 height 27
type input "[DATE] to [DATE]"
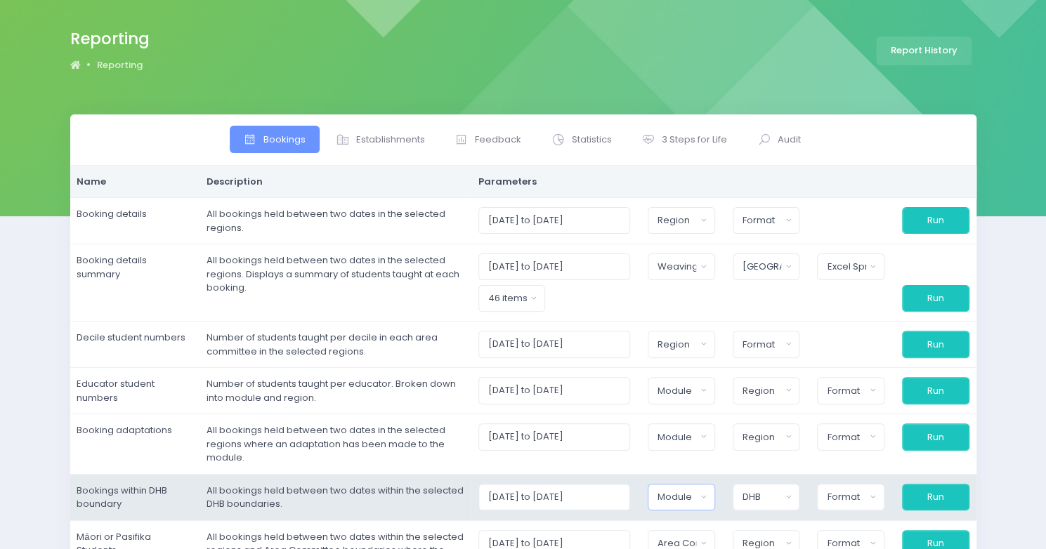
click at [675, 490] on div "Module" at bounding box center [677, 497] width 39 height 14
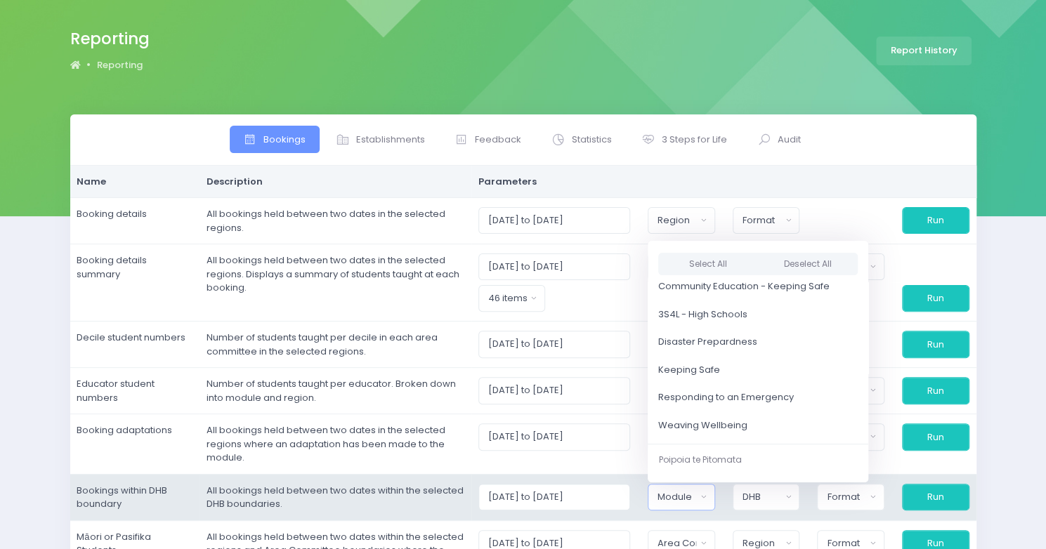
scroll to position [96, 0]
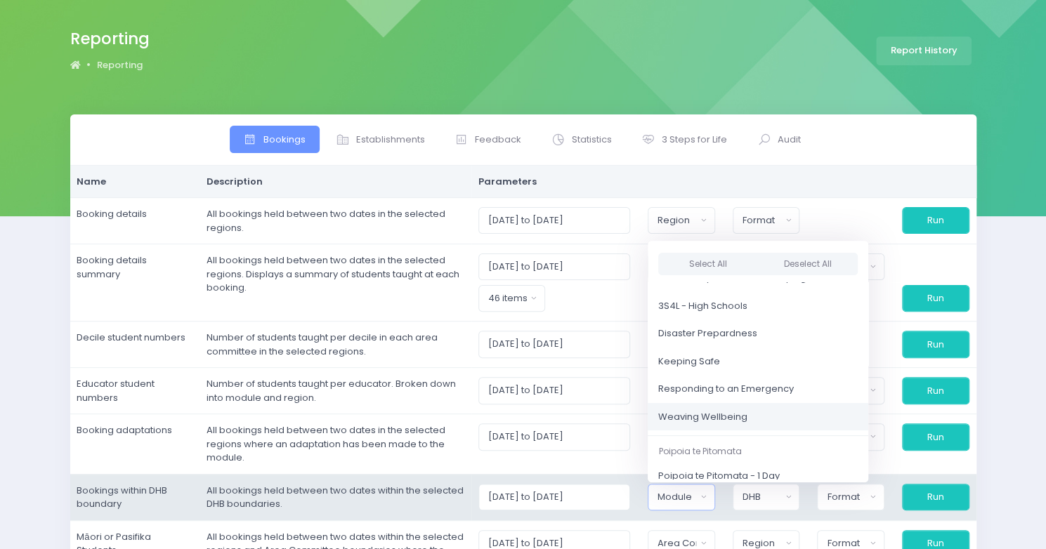
click at [748, 410] on span "Weaving Wellbeing" at bounding box center [702, 417] width 89 height 14
select select "Weaving Wellbeing"
click at [759, 495] on div "DHB" at bounding box center [762, 497] width 39 height 14
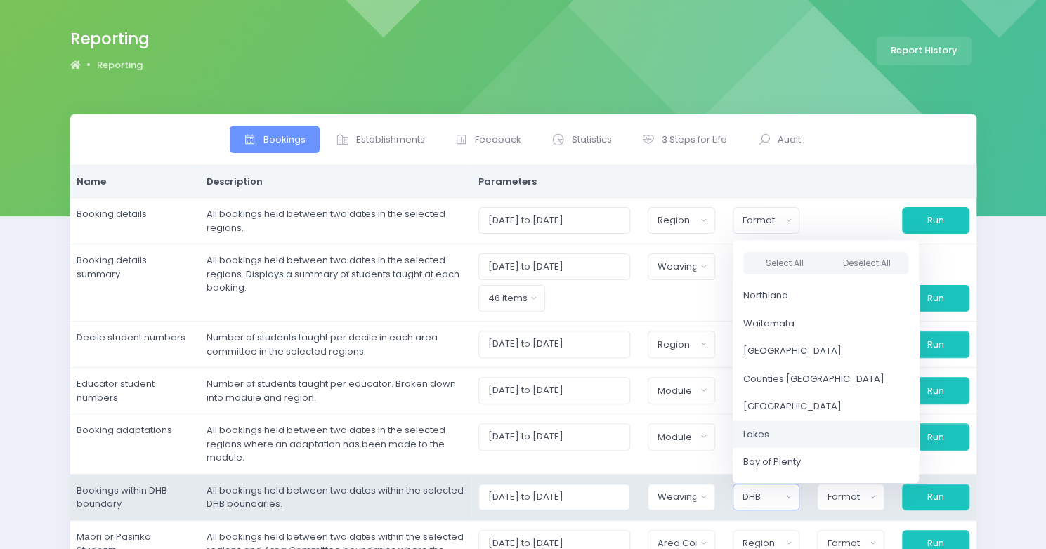
click at [787, 431] on link "Lakes" at bounding box center [826, 434] width 186 height 28
select select "Lakes"
click at [797, 456] on span "Bay of Plenty" at bounding box center [772, 462] width 58 height 14
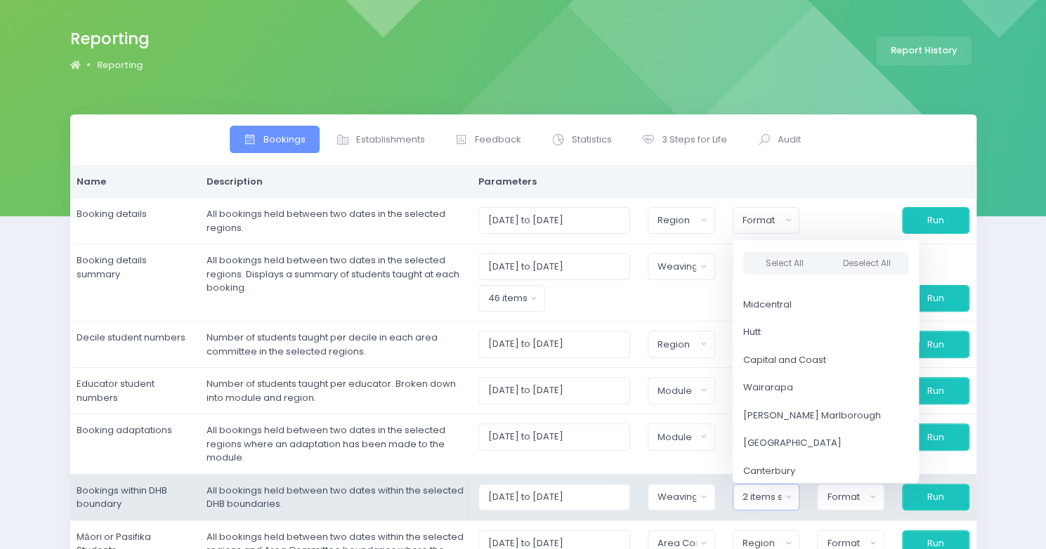
scroll to position [87, 0]
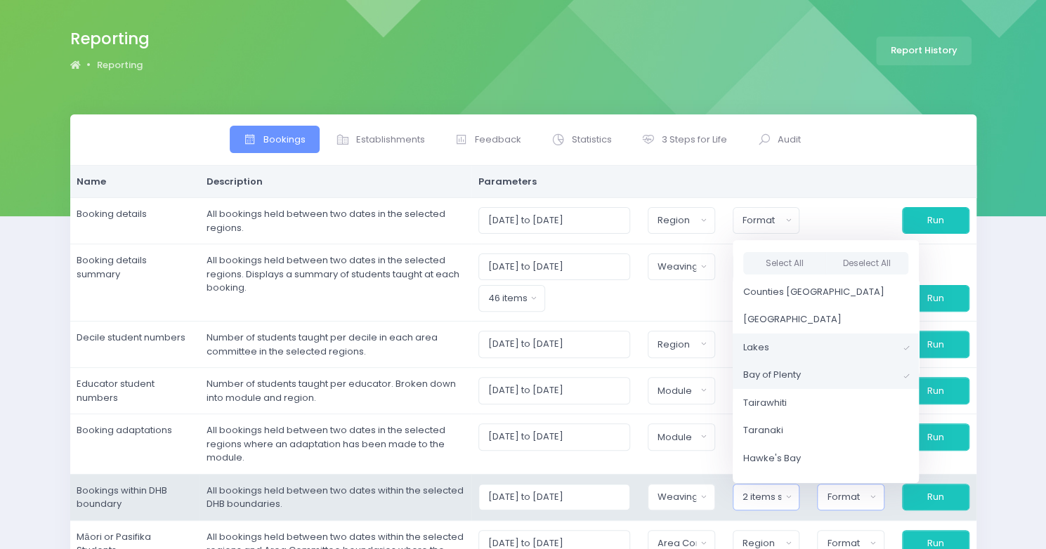
click at [842, 495] on div "Format" at bounding box center [846, 497] width 39 height 14
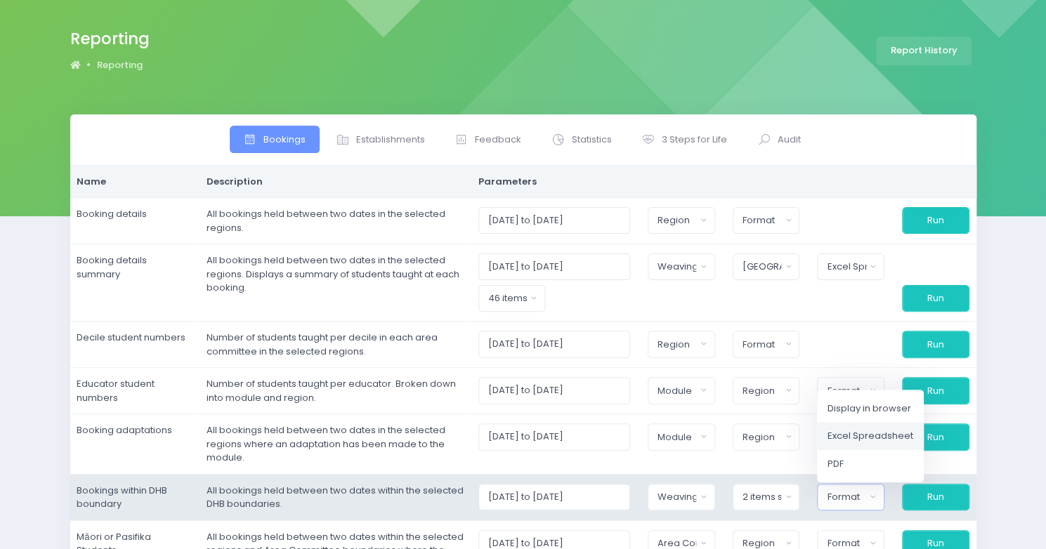
click at [855, 429] on span "Excel Spreadsheet" at bounding box center [871, 436] width 86 height 14
select select "excel"
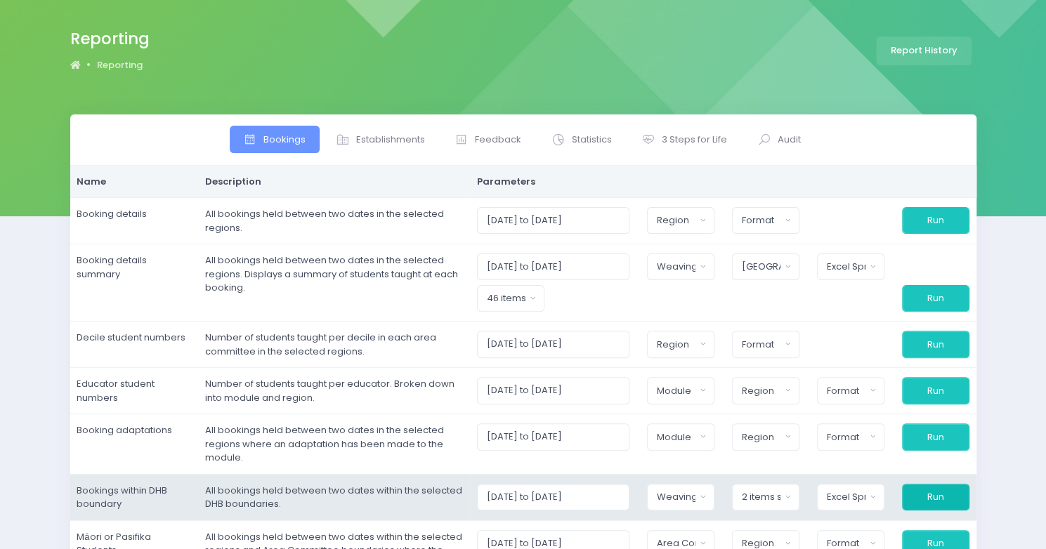
click at [918, 495] on button "Run" at bounding box center [935, 497] width 67 height 27
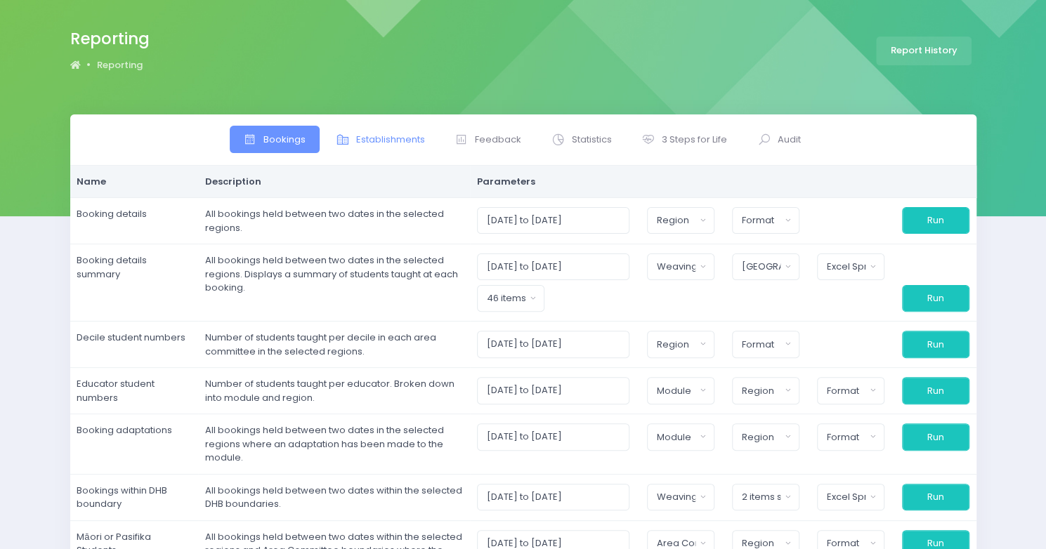
click at [393, 134] on span "Establishments" at bounding box center [390, 140] width 69 height 14
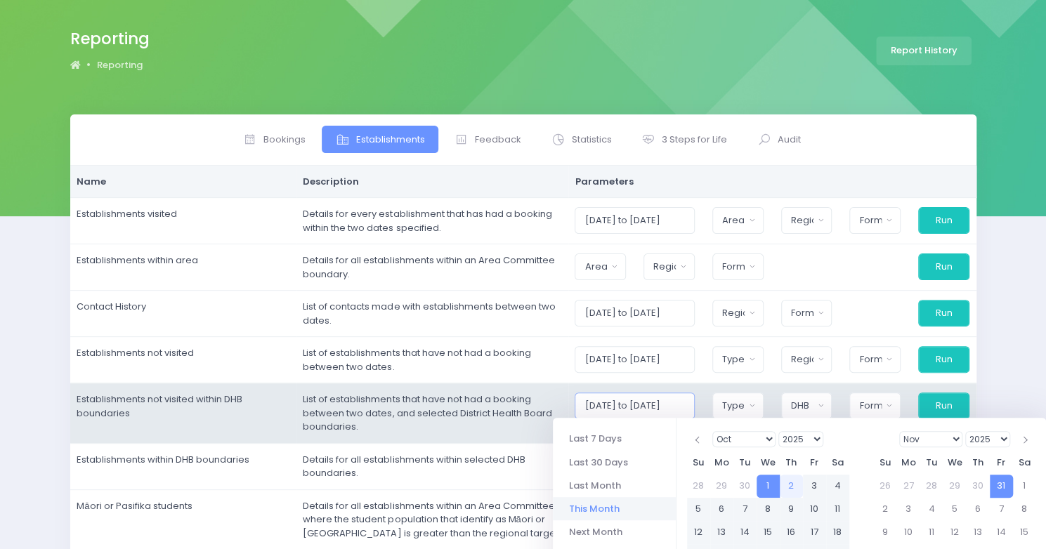
click at [642, 401] on input "[DATE] to [DATE]" at bounding box center [634, 406] width 119 height 27
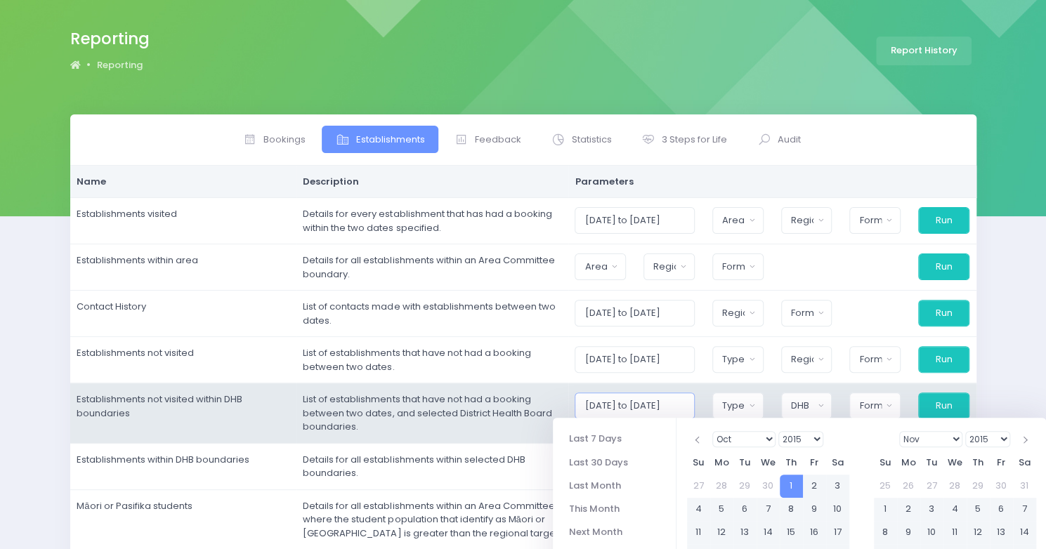
type input "[DATE] to [DATE]"
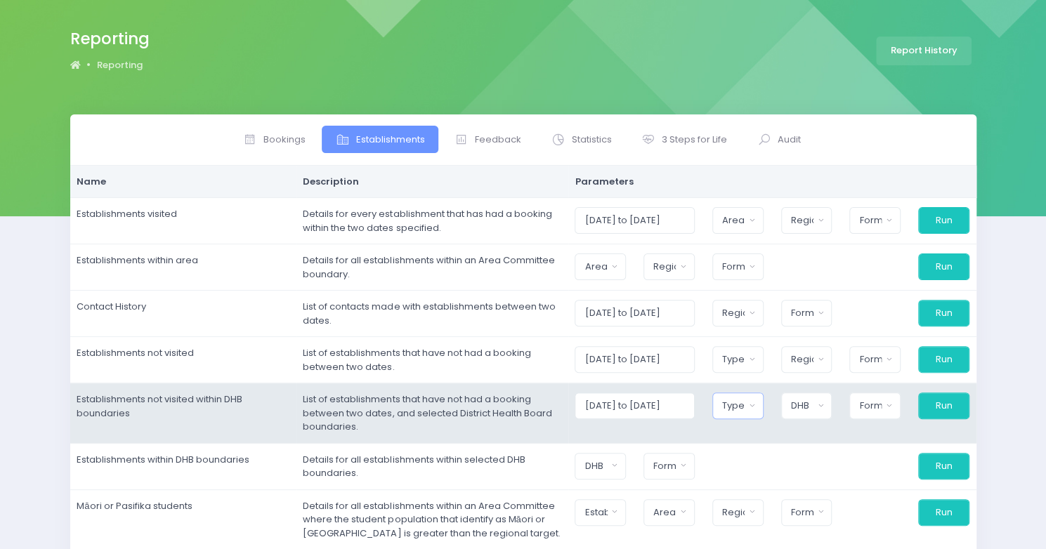
click at [729, 410] on button "Type" at bounding box center [737, 406] width 51 height 27
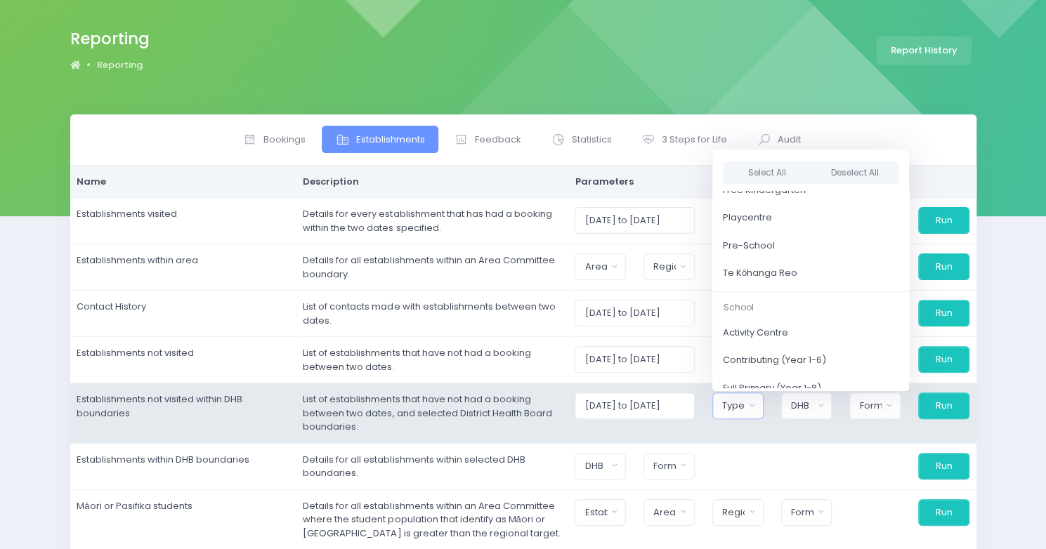
scroll to position [0, 0]
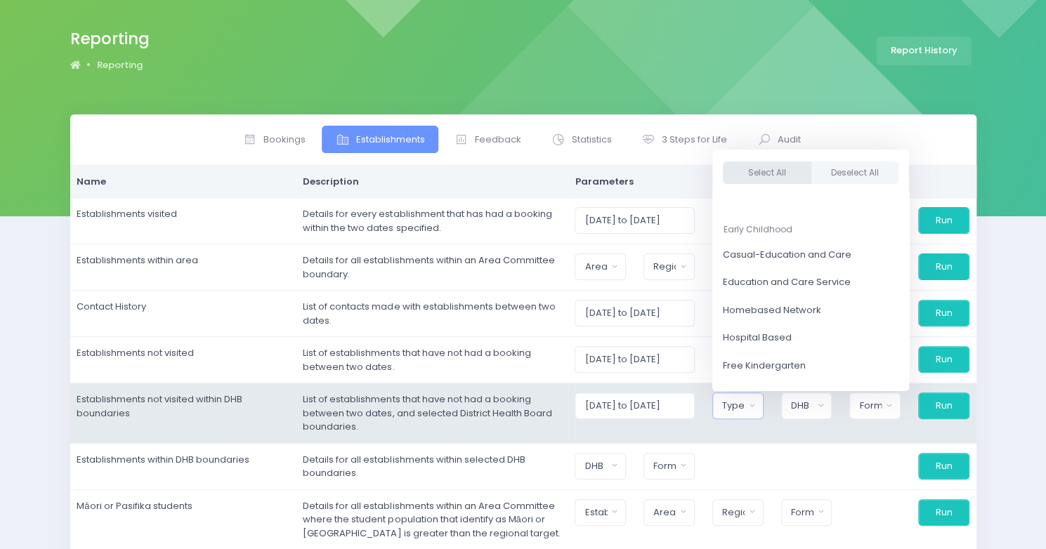
click at [787, 166] on button "Select All" at bounding box center [767, 173] width 89 height 23
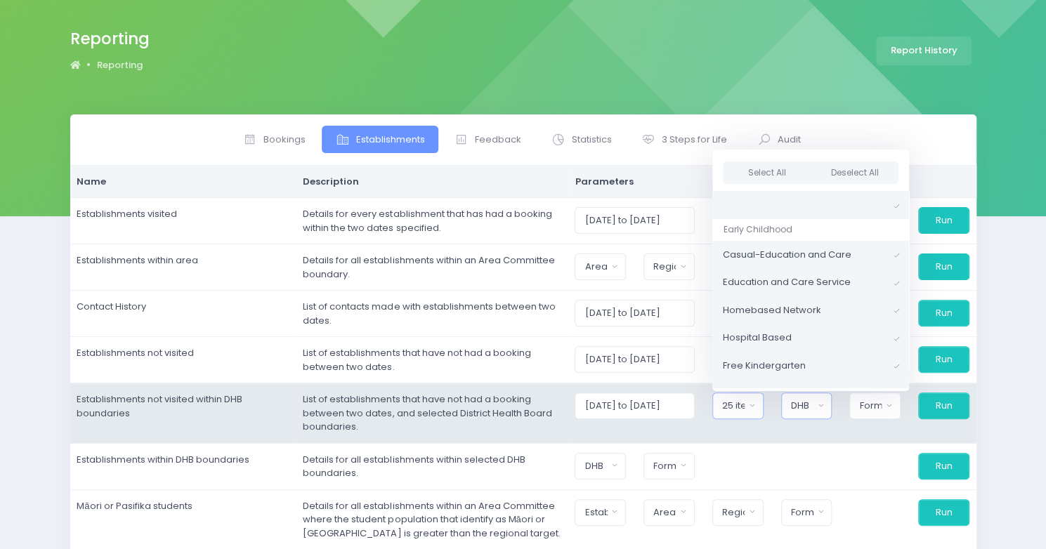
click at [814, 403] on div "DHB" at bounding box center [802, 406] width 22 height 14
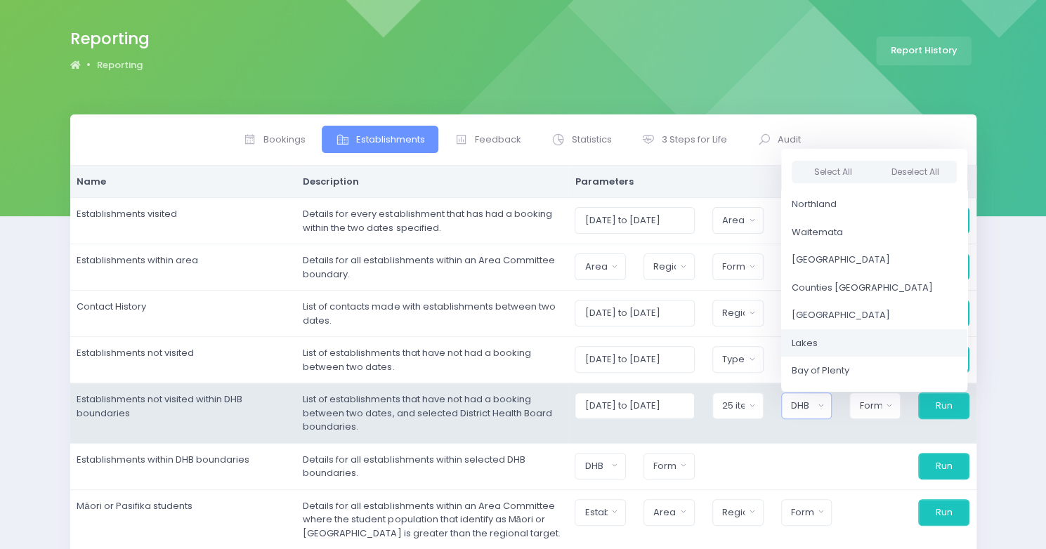
click at [840, 342] on link "Lakes" at bounding box center [874, 344] width 186 height 28
select select "Lakes"
click at [840, 364] on span "Bay of Plenty" at bounding box center [821, 371] width 58 height 14
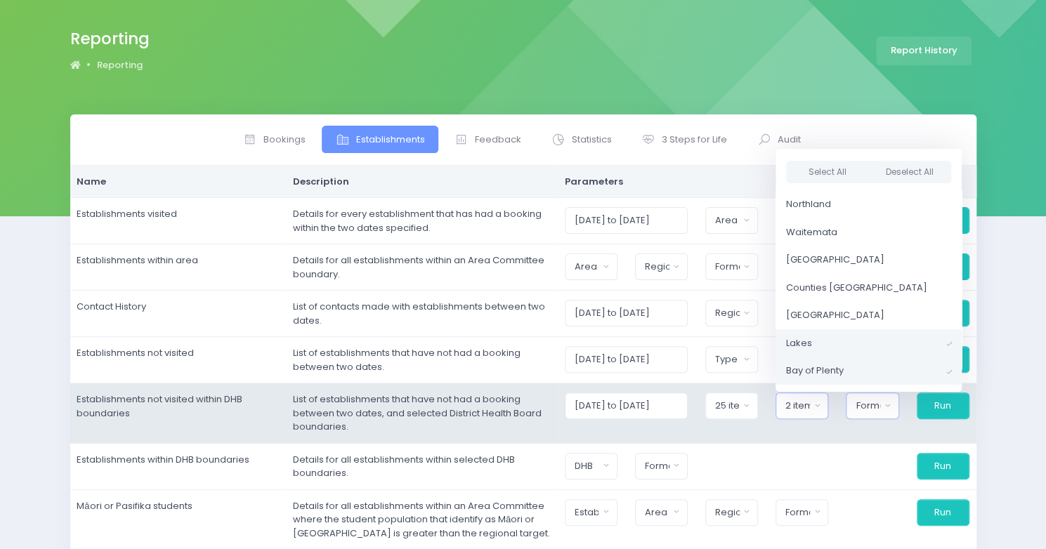
click at [870, 408] on div "Format" at bounding box center [868, 406] width 25 height 14
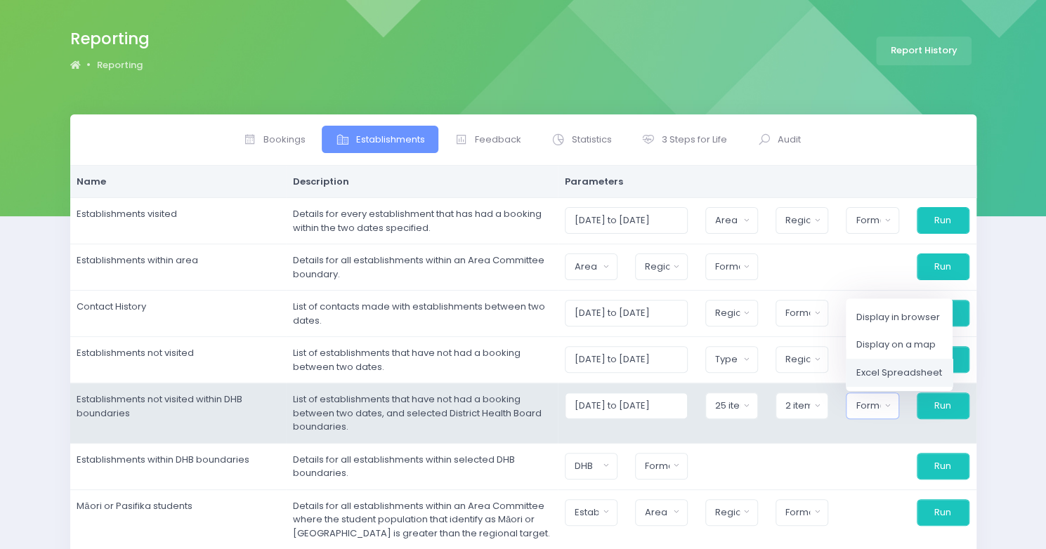
click at [885, 370] on span "Excel Spreadsheet" at bounding box center [899, 373] width 86 height 14
select select "excel"
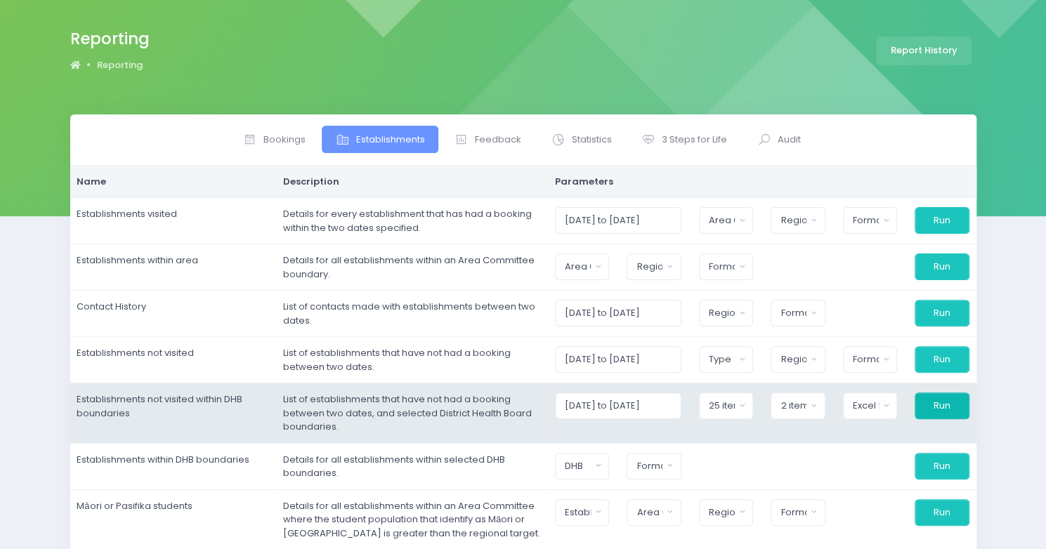
click at [936, 407] on button "Run" at bounding box center [942, 406] width 54 height 27
